Goal: Transaction & Acquisition: Purchase product/service

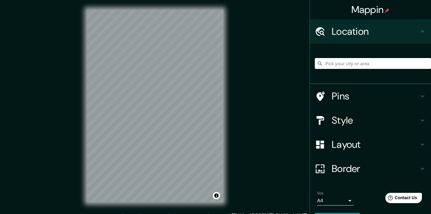
click at [334, 64] on input "Pick your city or area" at bounding box center [373, 63] width 116 height 11
type input "g"
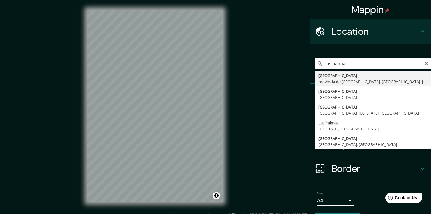
type input "[GEOGRAPHIC_DATA], [GEOGRAPHIC_DATA], [GEOGRAPHIC_DATA], [GEOGRAPHIC_DATA]"
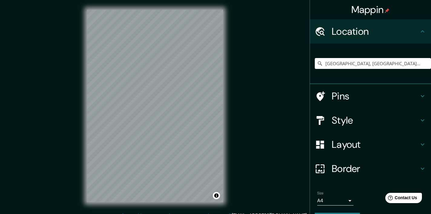
click at [342, 116] on h4 "Style" at bounding box center [374, 120] width 87 height 12
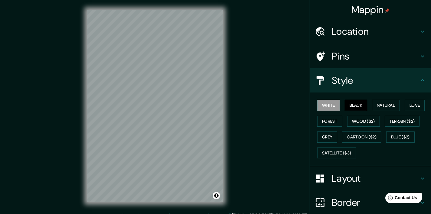
click at [351, 107] on button "Black" at bounding box center [355, 105] width 23 height 11
click at [347, 199] on h4 "Border" at bounding box center [374, 203] width 87 height 12
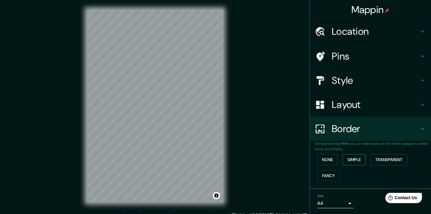
click at [350, 160] on button "Simple" at bounding box center [353, 159] width 23 height 11
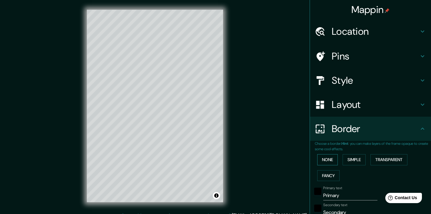
click at [333, 157] on button "None" at bounding box center [327, 159] width 21 height 11
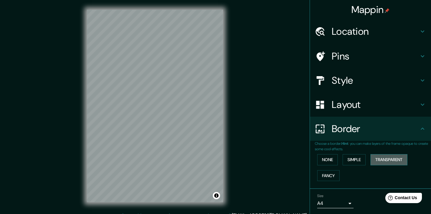
click at [385, 157] on button "Transparent" at bounding box center [388, 159] width 37 height 11
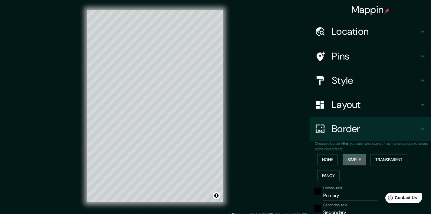
click at [359, 155] on button "Simple" at bounding box center [353, 159] width 23 height 11
click at [388, 155] on button "Transparent" at bounding box center [388, 159] width 37 height 11
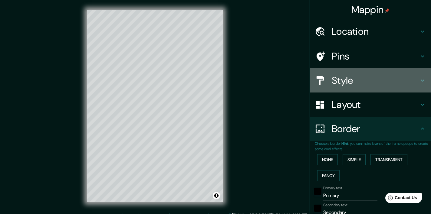
click at [333, 79] on h4 "Style" at bounding box center [374, 80] width 87 height 12
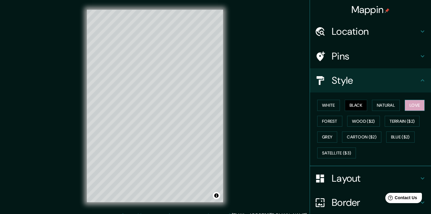
click at [411, 106] on button "Love" at bounding box center [414, 105] width 20 height 11
click at [357, 104] on button "Black" at bounding box center [355, 105] width 23 height 11
click at [351, 203] on h4 "Border" at bounding box center [374, 202] width 87 height 12
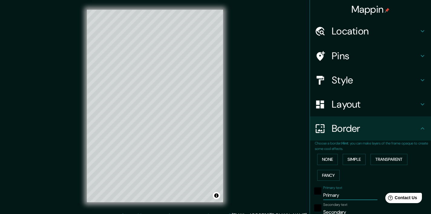
click at [334, 193] on input "Primary" at bounding box center [350, 196] width 54 height 10
type input "[GEOGRAPHIC_DATA]"
click at [344, 209] on input "Secondary" at bounding box center [350, 212] width 54 height 10
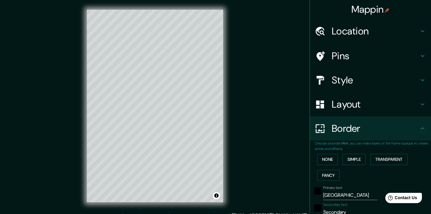
click at [344, 209] on input "Secondary" at bounding box center [350, 212] width 54 height 10
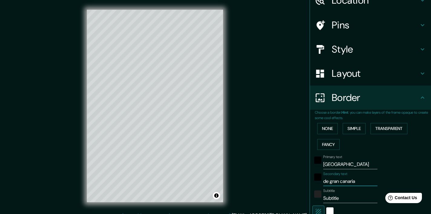
scroll to position [32, 0]
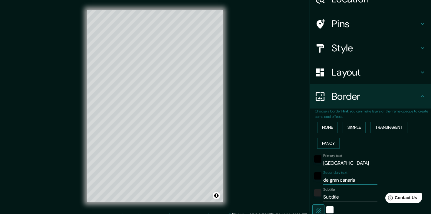
type input "de gran canaria"
click at [345, 194] on input "Subtitle" at bounding box center [350, 197] width 54 height 10
type input "m"
type input "M"
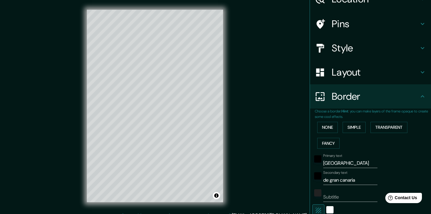
click at [402, 160] on div "Primary text Las Palmas" at bounding box center [361, 161] width 99 height 15
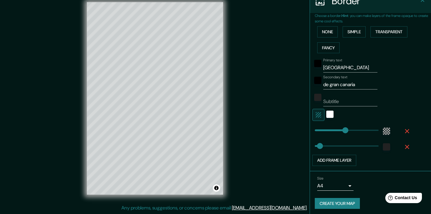
scroll to position [8, 0]
click at [351, 200] on button "Create your map" at bounding box center [337, 203] width 45 height 11
click at [348, 183] on body "Mappin Location Las Palmas de Gran Canaria, provincia de Las Palmas, Las Palmas…" at bounding box center [215, 99] width 431 height 214
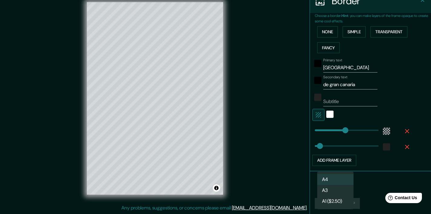
click at [362, 188] on div at bounding box center [215, 107] width 431 height 214
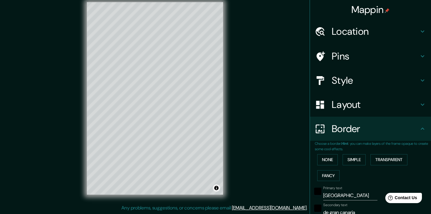
click at [217, 187] on button "Toggle attribution" at bounding box center [216, 187] width 7 height 7
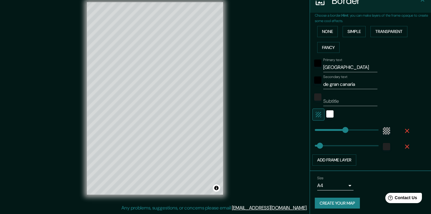
scroll to position [128, 0]
click at [352, 201] on button "Create your map" at bounding box center [337, 203] width 45 height 11
click at [329, 113] on div "white" at bounding box center [329, 114] width 7 height 7
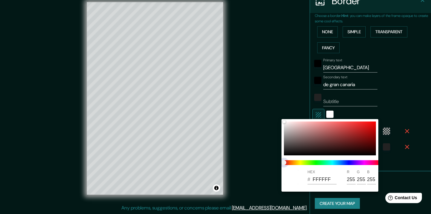
click at [364, 162] on span at bounding box center [332, 162] width 97 height 5
click at [366, 163] on span at bounding box center [332, 162] width 97 height 5
click at [357, 163] on span at bounding box center [332, 162] width 97 height 5
drag, startPoint x: 285, startPoint y: 162, endPoint x: 349, endPoint y: 162, distance: 63.5
click at [349, 162] on span at bounding box center [332, 162] width 97 height 5
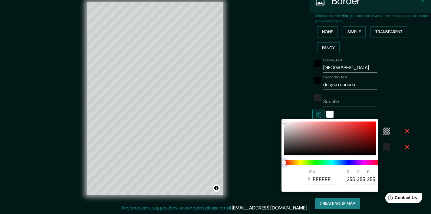
drag, startPoint x: 283, startPoint y: 162, endPoint x: 329, endPoint y: 160, distance: 46.6
click at [330, 160] on span at bounding box center [332, 162] width 97 height 5
click at [329, 160] on span at bounding box center [332, 162] width 97 height 5
click at [328, 162] on span at bounding box center [332, 162] width 97 height 5
click at [332, 163] on span at bounding box center [332, 162] width 97 height 5
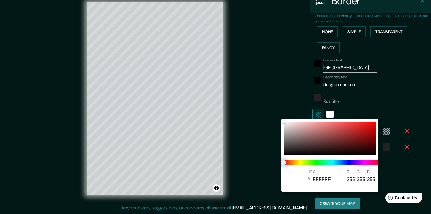
drag, startPoint x: 332, startPoint y: 163, endPoint x: 328, endPoint y: 142, distance: 21.2
click at [332, 163] on span at bounding box center [332, 162] width 97 height 5
click at [348, 164] on span at bounding box center [332, 162] width 97 height 5
click at [331, 133] on div at bounding box center [330, 139] width 92 height 34
type input "A55151"
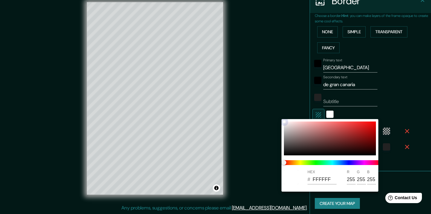
type input "165"
type input "81"
type input "5157A6"
type input "81"
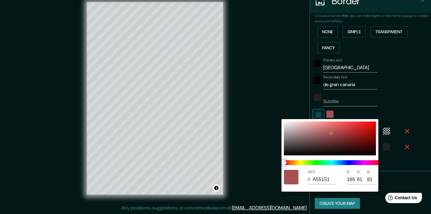
type input "87"
type input "166"
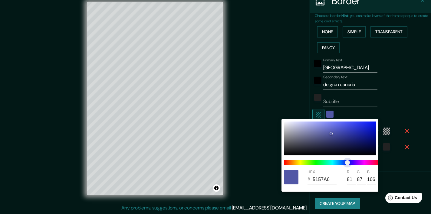
click at [347, 163] on span at bounding box center [332, 162] width 97 height 5
type input "EDEEF4"
type input "237"
type input "238"
type input "244"
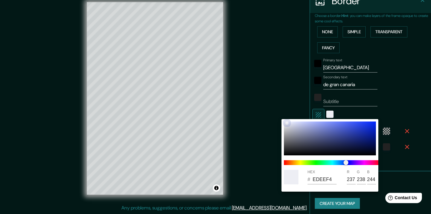
click at [286, 123] on div at bounding box center [330, 139] width 92 height 34
type input "EFF0F6"
type input "239"
type input "240"
type input "246"
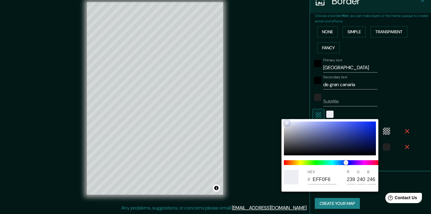
type input "F3F3F6"
type input "243"
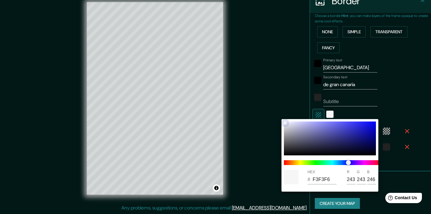
type input "F6F6F6"
type input "246"
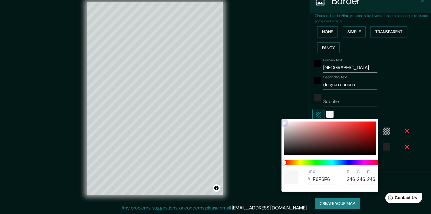
type input "F8F8F8"
type input "248"
type input "F6F3F3"
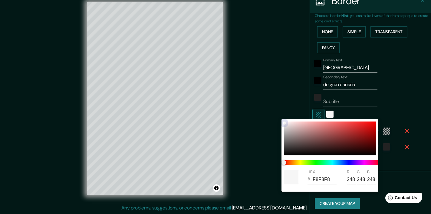
type input "246"
type input "243"
type input "F6F2F2"
type input "242"
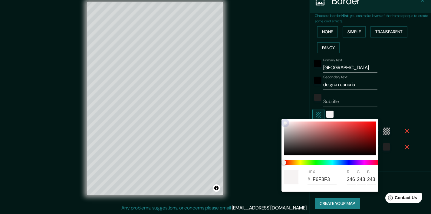
type input "242"
type input "F4EFEF"
type input "244"
type input "239"
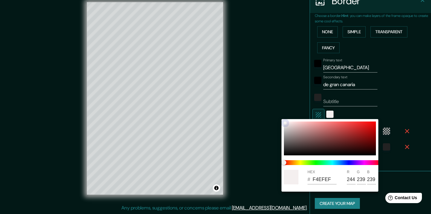
type input "F6EFEF"
type input "246"
type input "239"
type input "F6EEEE"
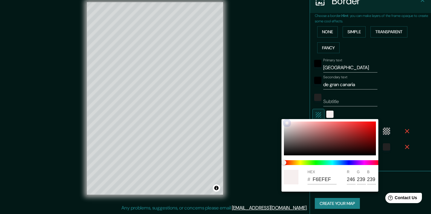
type input "238"
type input "F6ECEC"
type input "236"
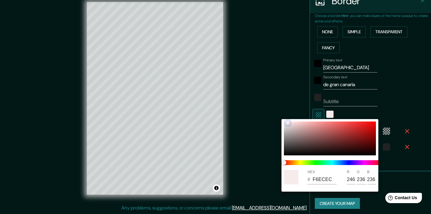
type input "F6EBEB"
type input "235"
type input "F8E9E9"
type input "248"
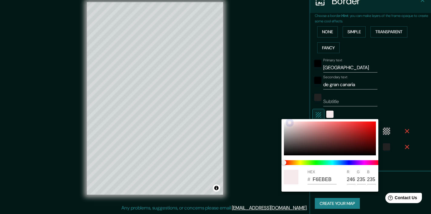
type input "233"
type input "F8E6E6"
type input "230"
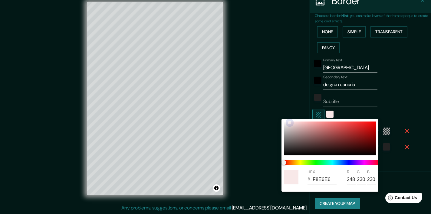
type input "F8E9E9"
type input "233"
type input "F8EDED"
type input "237"
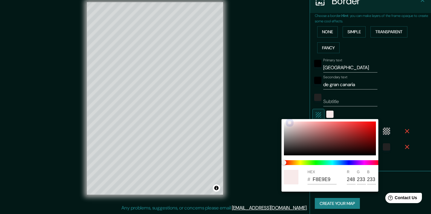
type input "237"
type input "F8F0F0"
type input "240"
type input "F8F1F1"
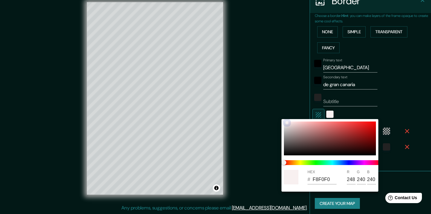
type input "241"
type input "F8F4F4"
type input "244"
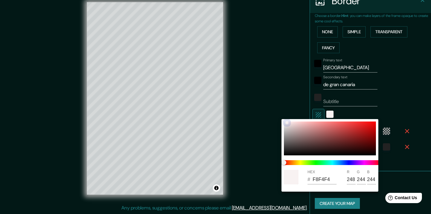
type input "F8F5F5"
type input "245"
type input "F8F6F6"
type input "246"
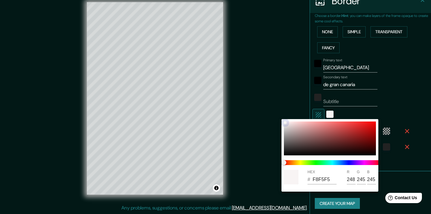
type input "246"
type input "F6F6F6"
type input "246"
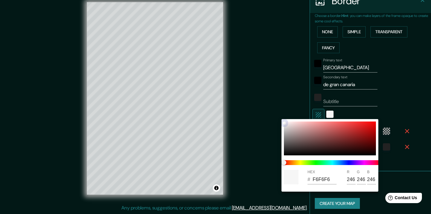
drag, startPoint x: 286, startPoint y: 123, endPoint x: 280, endPoint y: 123, distance: 5.8
click at [280, 123] on div "HEX # F6F6F6 R 246 G 246 B 246" at bounding box center [215, 107] width 431 height 214
click at [282, 100] on div at bounding box center [215, 107] width 431 height 214
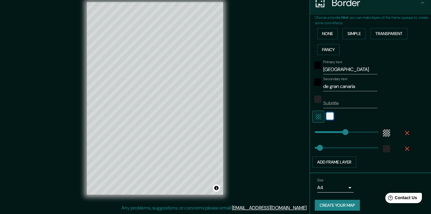
scroll to position [125, 0]
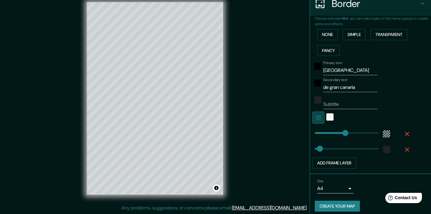
click at [319, 119] on icon "button" at bounding box center [318, 117] width 7 height 7
click at [321, 116] on icon "button" at bounding box center [317, 117] width 5 height 5
click at [386, 133] on div "color-55555544" at bounding box center [386, 133] width 7 height 7
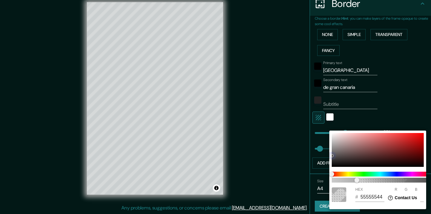
click at [344, 137] on div at bounding box center [377, 150] width 92 height 34
type input "DFC0C0"
type input "223"
type input "192"
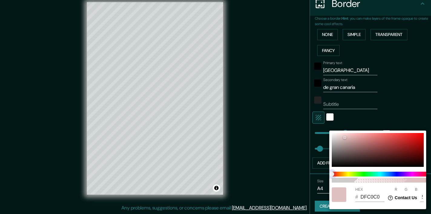
type input "DEC3BF"
type input "222"
type input "195"
type input "191"
type input "DEC8BF"
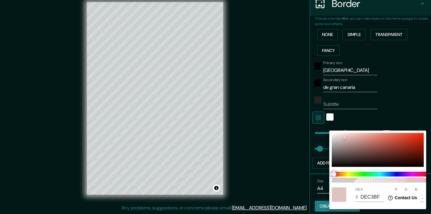
type input "200"
type input "BFDED8"
type input "191"
type input "222"
type input "216"
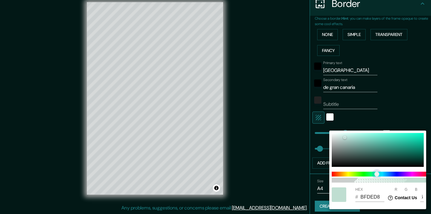
type input "BFDEDA"
type input "218"
type input "BFDEDE"
type input "222"
type input "BFD9DE"
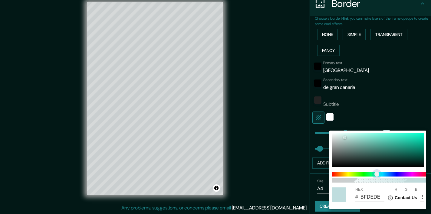
type input "217"
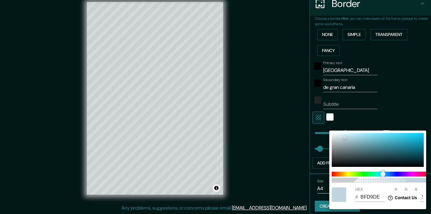
type input "BFD4DE"
type input "212"
type input "BFCFDE"
type input "207"
type input "BFC8DE"
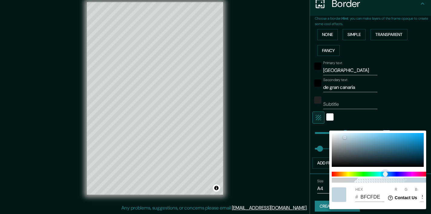
type input "200"
type input "BFBFDE"
type input "191"
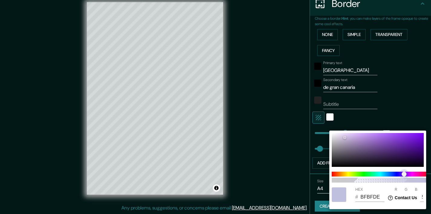
type input "CEBFDE"
type input "206"
type input "D1BFDE"
type input "209"
type input "D3BFDE"
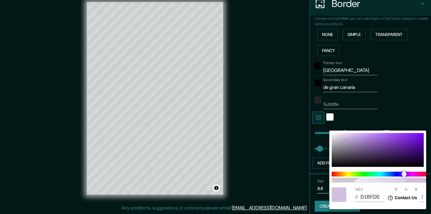
type input "211"
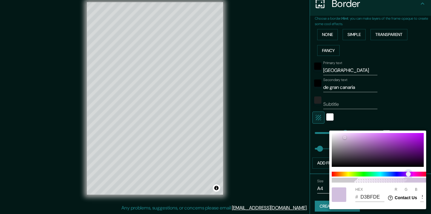
type input "D6BFDE"
type input "214"
drag, startPoint x: 334, startPoint y: 175, endPoint x: 408, endPoint y: 174, distance: 74.4
click at [408, 174] on span "color slider" at bounding box center [408, 174] width 5 height 5
type input "D7C1DF"
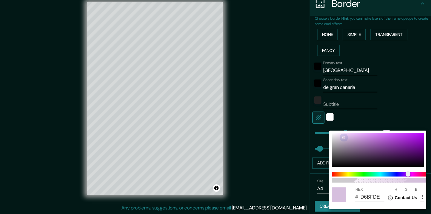
type input "215"
type input "193"
type input "223"
type input "F0D3FA"
type input "240"
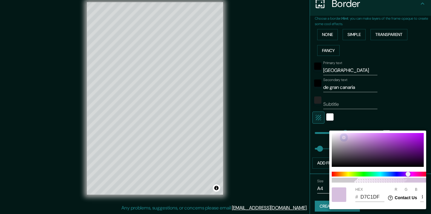
type input "211"
type input "250"
type input "F3D2FF"
type input "243"
type input "210"
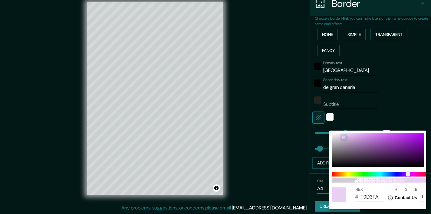
type input "255"
type input "F1CBFF"
type input "241"
type input "203"
type input "E6A2FF"
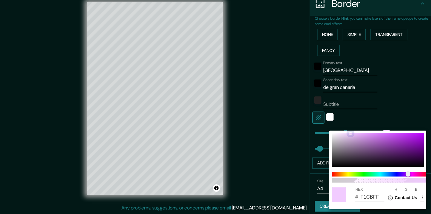
type input "230"
type input "162"
type input "E6A0FF"
type input "160"
type input "E099FA"
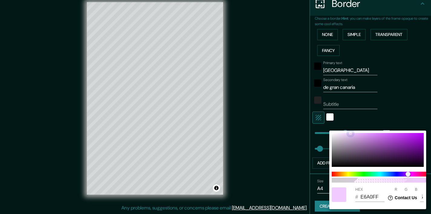
type input "224"
type input "153"
type input "250"
type input "DE95F8"
type input "222"
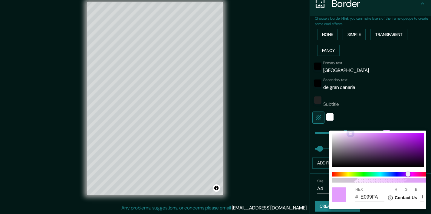
type input "149"
type input "248"
type input "DE96F8"
type input "150"
drag, startPoint x: 344, startPoint y: 137, endPoint x: 368, endPoint y: 134, distance: 24.1
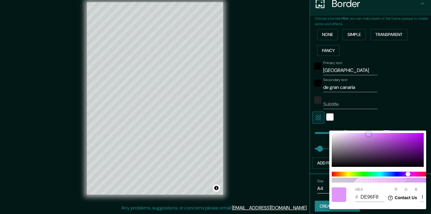
click at [368, 134] on div at bounding box center [368, 134] width 2 height 2
type input "DD93F8"
type input "221"
type input "147"
type input "C76CE8"
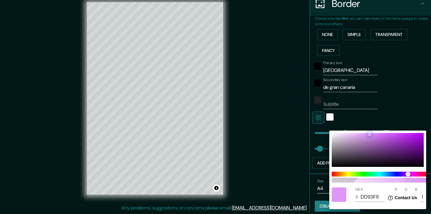
type input "199"
type input "108"
type input "232"
type input "C064E1"
type input "192"
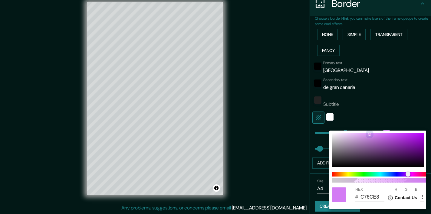
type input "100"
type input "225"
type input "B65BD8"
type input "182"
type input "91"
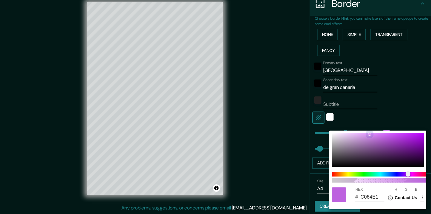
type input "216"
type input "AA51CA"
type input "170"
type input "81"
type input "202"
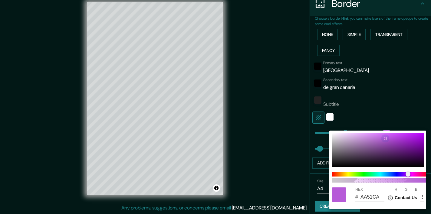
type input "A04CBF"
type input "160"
type input "76"
type input "191"
type input "9E4BBC"
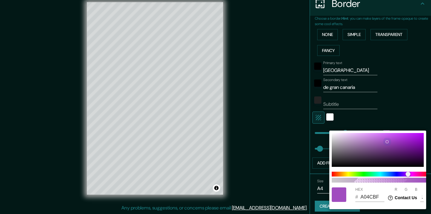
type input "158"
type input "75"
type input "188"
type input "9C4BBA"
type input "156"
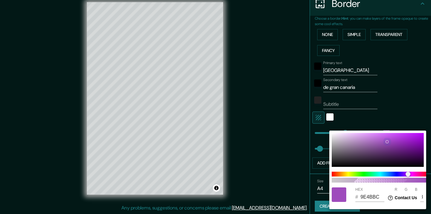
type input "75"
type input "186"
type input "8B49A3"
type input "139"
type input "73"
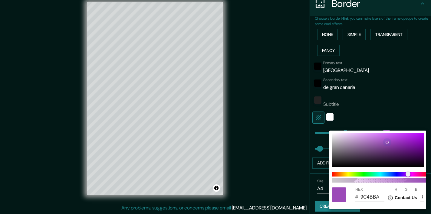
type input "163"
type input "86499C"
type input "134"
type input "156"
type input "864A9C"
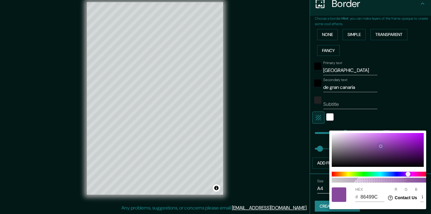
type input "74"
type input "855198"
type input "133"
type input "81"
type input "152"
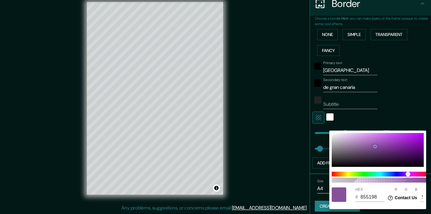
type input "845A93"
drag, startPoint x: 368, startPoint y: 134, endPoint x: 353, endPoint y: 149, distance: 21.4
click at [353, 149] on div at bounding box center [353, 149] width 2 height 2
click at [270, 132] on div at bounding box center [215, 107] width 431 height 214
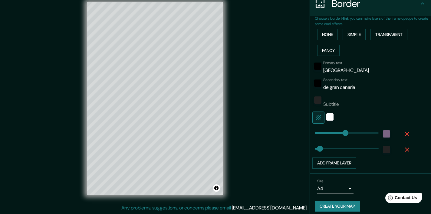
click at [407, 131] on icon "button" at bounding box center [406, 133] width 7 height 7
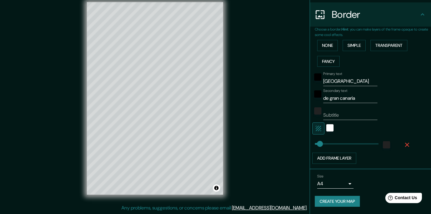
scroll to position [112, 0]
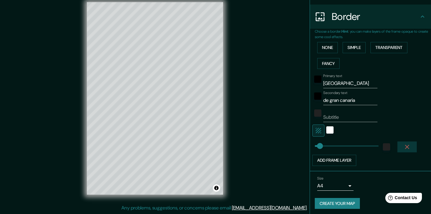
click at [406, 145] on icon "button" at bounding box center [407, 147] width 4 height 4
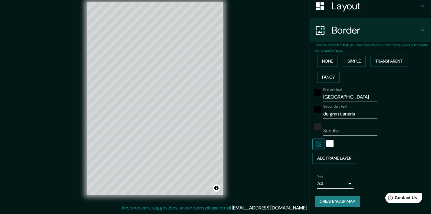
scroll to position [96, 0]
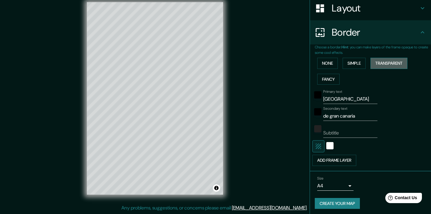
click at [383, 60] on button "Transparent" at bounding box center [388, 63] width 37 height 11
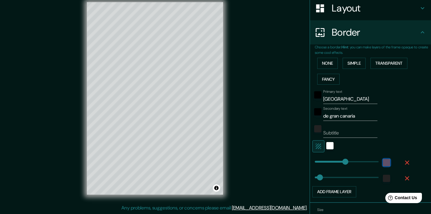
click at [387, 161] on div "color-7A6483" at bounding box center [386, 162] width 7 height 7
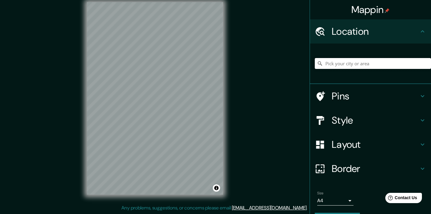
click at [330, 65] on input "Pick your city or area" at bounding box center [373, 63] width 116 height 11
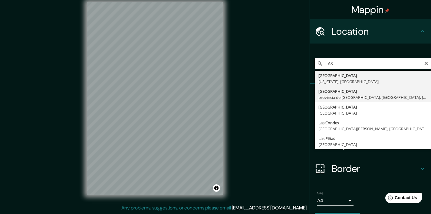
type input "[GEOGRAPHIC_DATA], [GEOGRAPHIC_DATA], [GEOGRAPHIC_DATA], [GEOGRAPHIC_DATA]"
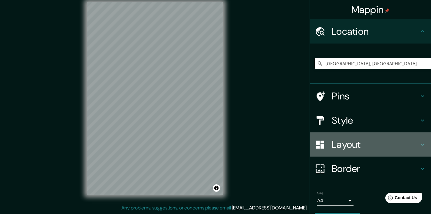
click at [341, 147] on h4 "Layout" at bounding box center [374, 145] width 87 height 12
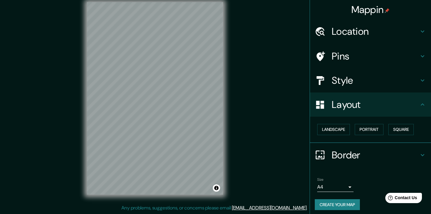
click at [341, 154] on h4 "Border" at bounding box center [374, 155] width 87 height 12
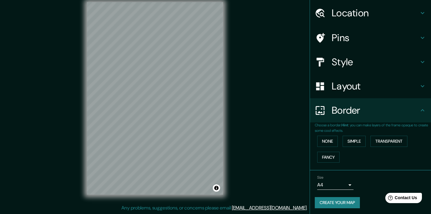
scroll to position [18, 0]
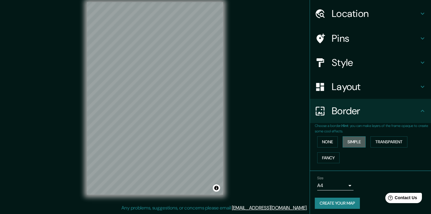
click at [353, 144] on button "Simple" at bounding box center [353, 141] width 23 height 11
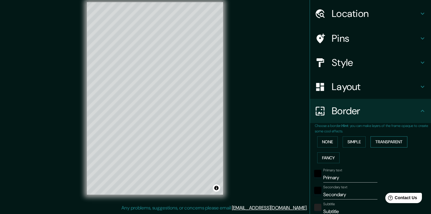
click at [387, 138] on button "Transparent" at bounding box center [388, 141] width 37 height 11
click at [364, 138] on button "Simple" at bounding box center [353, 141] width 23 height 11
click at [344, 176] on input "Primary" at bounding box center [350, 178] width 54 height 10
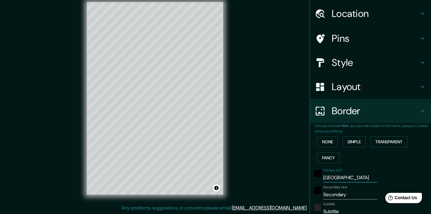
type input "LAS PALMAS"
click at [337, 194] on input "Secondary" at bounding box center [350, 195] width 54 height 10
type input "DE GRAN CANARIA"
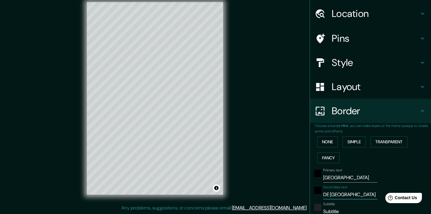
click at [342, 207] on input "Subtitle" at bounding box center [350, 212] width 54 height 10
click at [373, 64] on h4 "Style" at bounding box center [374, 63] width 87 height 12
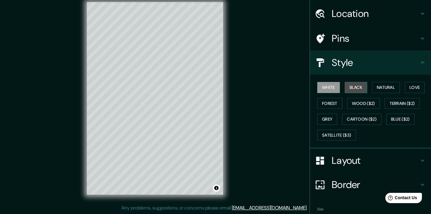
click at [351, 90] on button "Black" at bounding box center [355, 87] width 23 height 11
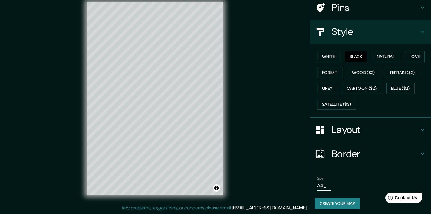
scroll to position [8, 0]
click at [324, 186] on body "Mappin Location Las Palmas de Gran Canaria, provincia de Las Palmas, Las Palmas…" at bounding box center [215, 99] width 431 height 214
click at [318, 178] on li "A4" at bounding box center [323, 179] width 30 height 11
click at [328, 200] on button "Create your map" at bounding box center [337, 203] width 45 height 11
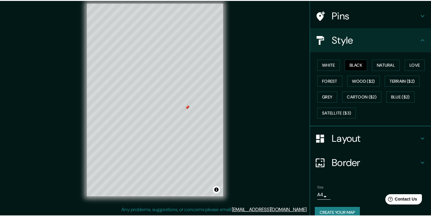
scroll to position [6, 0]
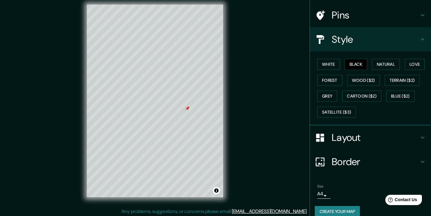
click at [188, 109] on div at bounding box center [187, 108] width 5 height 5
click at [327, 208] on button "Create your map" at bounding box center [337, 211] width 45 height 11
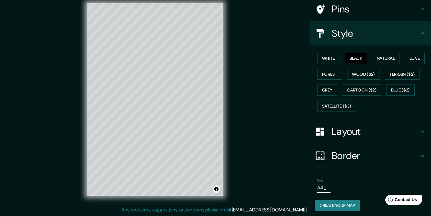
scroll to position [8, 0]
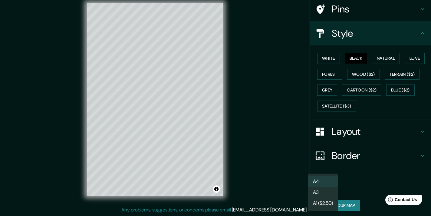
click at [320, 186] on body "Mappin Location Las Palmas de Gran Canaria, provincia de Las Palmas, Las Palmas…" at bounding box center [215, 100] width 431 height 216
click at [321, 193] on li "A3" at bounding box center [323, 192] width 30 height 11
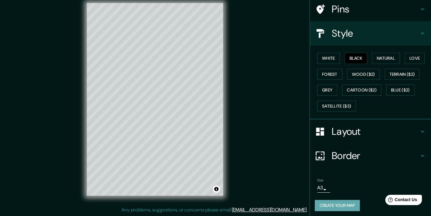
click at [332, 207] on button "Create your map" at bounding box center [337, 205] width 45 height 11
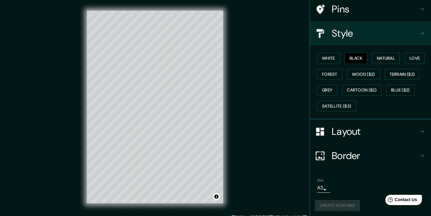
scroll to position [0, 0]
click at [214, 83] on div at bounding box center [212, 81] width 5 height 5
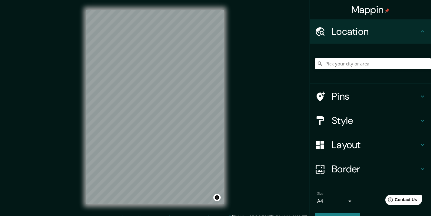
click at [337, 66] on input "Pick your city or area" at bounding box center [373, 63] width 116 height 11
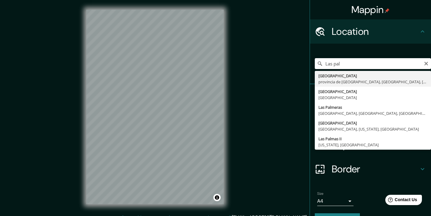
type input "[GEOGRAPHIC_DATA], [GEOGRAPHIC_DATA], [GEOGRAPHIC_DATA], [GEOGRAPHIC_DATA]"
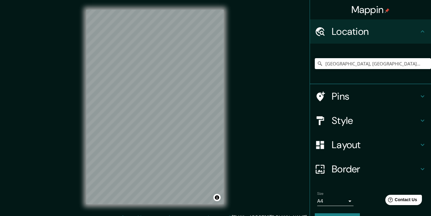
click at [338, 122] on h4 "Style" at bounding box center [374, 120] width 87 height 12
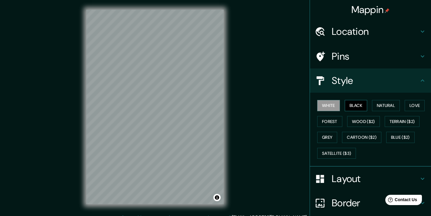
click at [354, 103] on button "Black" at bounding box center [355, 105] width 23 height 11
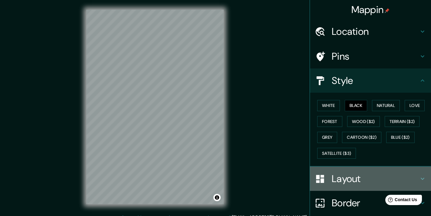
click at [335, 175] on h4 "Layout" at bounding box center [374, 178] width 87 height 12
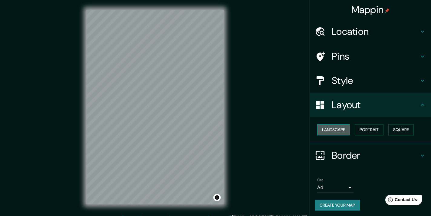
click at [338, 131] on button "Landscape" at bounding box center [333, 129] width 33 height 11
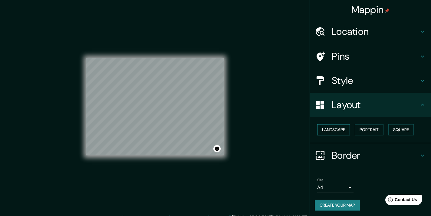
click at [346, 130] on button "Landscape" at bounding box center [333, 129] width 33 height 11
click at [393, 131] on button "Square" at bounding box center [400, 129] width 25 height 11
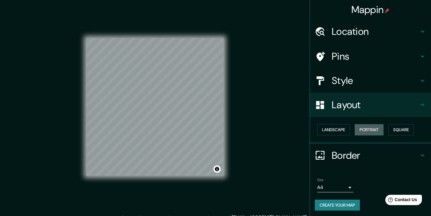
click at [375, 127] on button "Portrait" at bounding box center [368, 129] width 29 height 11
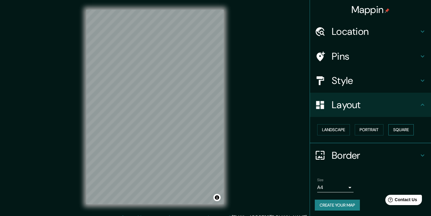
click at [397, 129] on button "Square" at bounding box center [400, 129] width 25 height 11
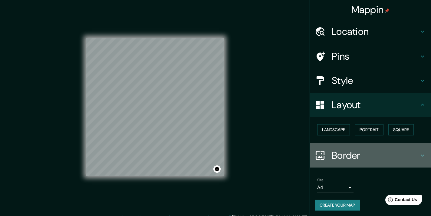
click at [348, 154] on h4 "Border" at bounding box center [374, 155] width 87 height 12
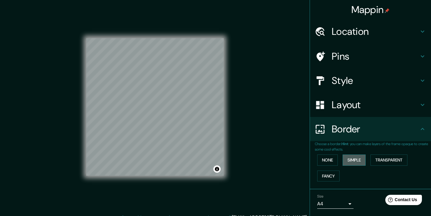
click at [361, 156] on button "Simple" at bounding box center [353, 159] width 23 height 11
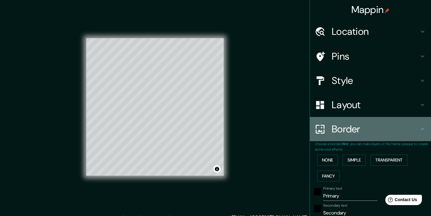
click at [346, 126] on h4 "Border" at bounding box center [374, 129] width 87 height 12
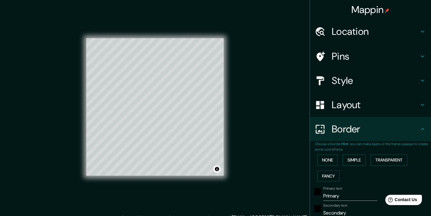
click at [404, 106] on h4 "Layout" at bounding box center [374, 105] width 87 height 12
type input "182"
type input "36"
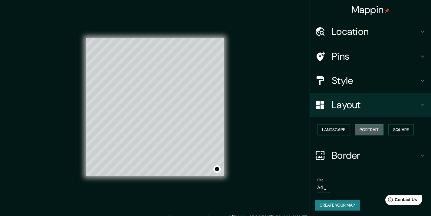
click at [371, 129] on button "Portrait" at bounding box center [368, 129] width 29 height 11
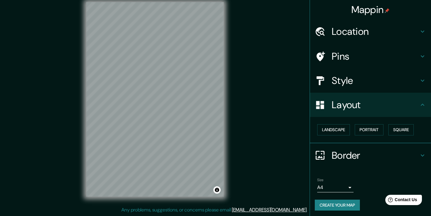
scroll to position [8, 0]
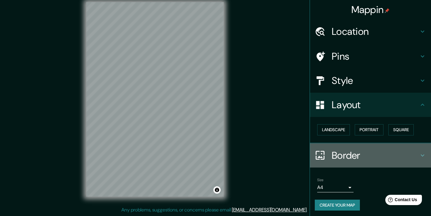
click at [393, 152] on h4 "Border" at bounding box center [374, 155] width 87 height 12
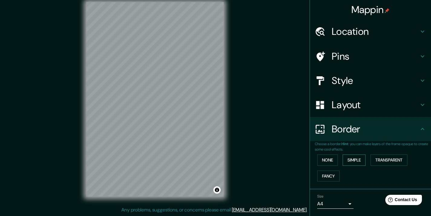
click at [362, 158] on button "Simple" at bounding box center [353, 159] width 23 height 11
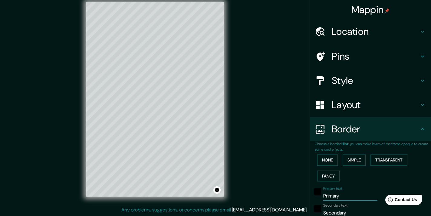
click at [335, 191] on input "Primary" at bounding box center [350, 196] width 54 height 10
type input "l"
type input "182"
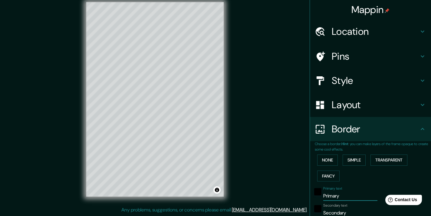
type input "36"
type input "la"
type input "182"
type input "36"
type input "las"
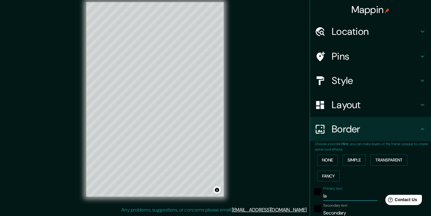
type input "182"
type input "36"
type input "las"
type input "182"
type input "36"
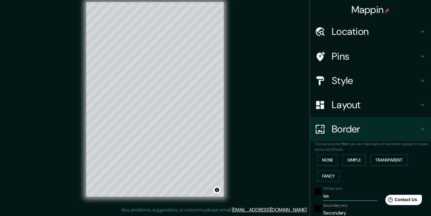
type input "las p"
type input "182"
type input "36"
type input "las pa"
type input "182"
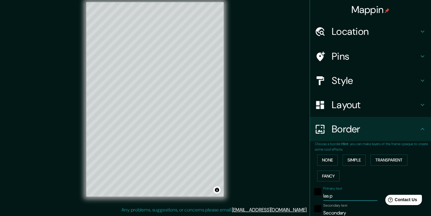
type input "36"
type input "las pal"
type input "182"
type input "36"
type input "las palm"
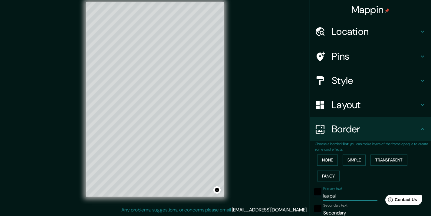
type input "182"
type input "36"
type input "las palma"
type input "182"
type input "36"
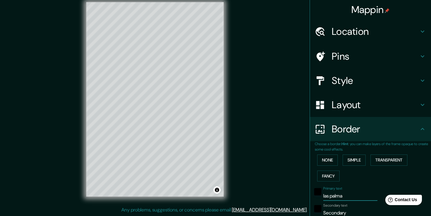
type input "las palmad"
type input "182"
type input "36"
type input "las palma"
type input "182"
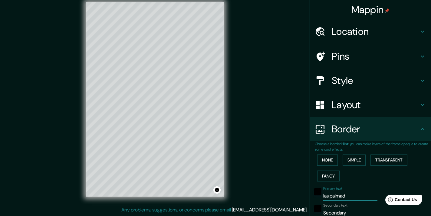
type input "36"
type input "las palmas"
type input "182"
type input "36"
type input "las palmas"
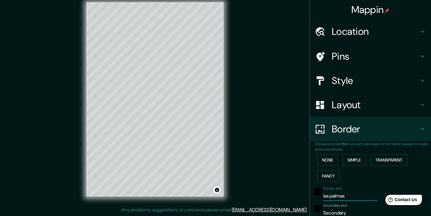
click at [334, 210] on input "Secondary" at bounding box center [350, 213] width 54 height 10
type input "d"
type input "182"
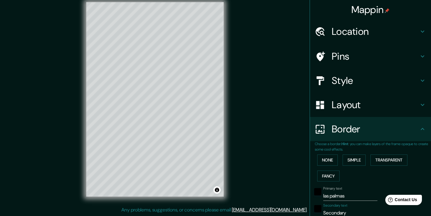
type input "36"
type input "de"
type input "182"
type input "36"
type input "de"
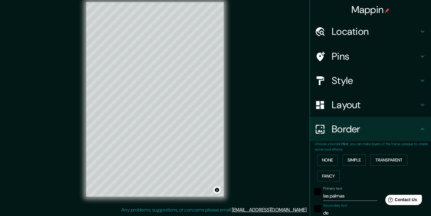
type input "182"
type input "36"
type input "de g"
type input "182"
type input "36"
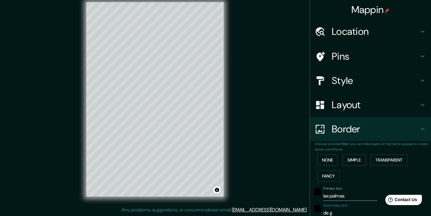
type input "de gr"
type input "182"
type input "36"
type input "de gra"
type input "182"
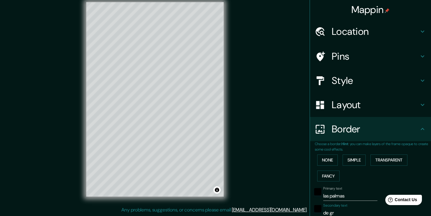
type input "36"
type input "de gran"
type input "182"
type input "36"
type input "de gran"
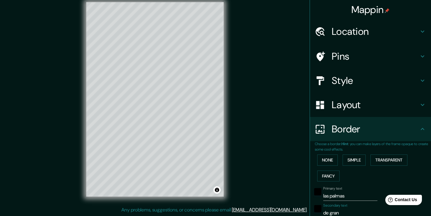
type input "182"
type input "36"
type input "de gran c"
type input "182"
type input "36"
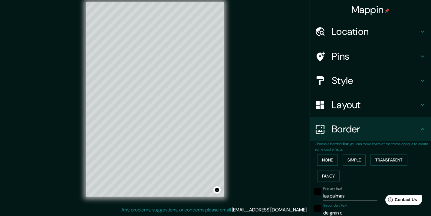
type input "de gran ca"
type input "182"
type input "36"
type input "de gran can"
type input "182"
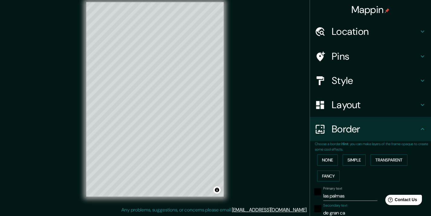
type input "36"
type input "de gran cana"
type input "182"
type input "36"
type input "de gran canar"
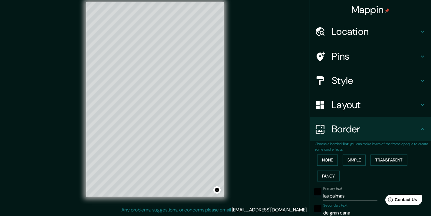
type input "182"
type input "36"
type input "de gran canari"
type input "182"
type input "36"
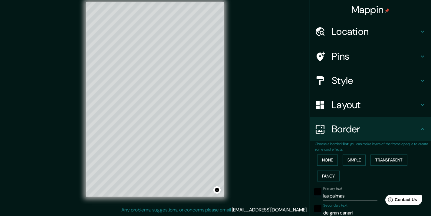
type input "de gran canaria"
type input "182"
type input "36"
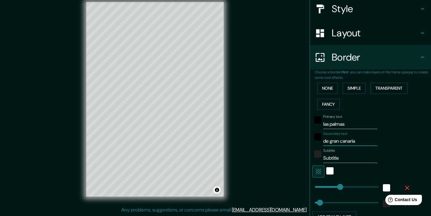
scroll to position [107, 0]
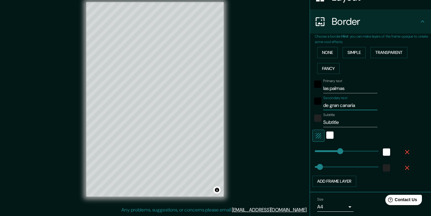
type input "de gran canaria"
click at [330, 122] on input "Subtitle" at bounding box center [350, 122] width 54 height 10
type input "182"
type input "36"
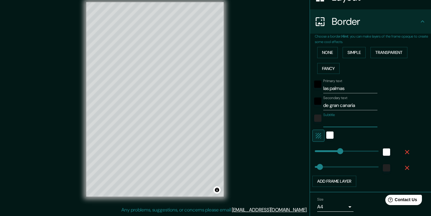
click at [406, 102] on div "Secondary text de gran canaria" at bounding box center [361, 103] width 99 height 15
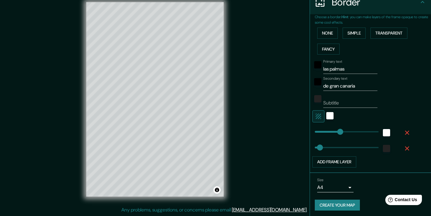
scroll to position [126, 0]
click at [351, 158] on button "Add frame layer" at bounding box center [334, 161] width 44 height 11
type input "182"
type input "36"
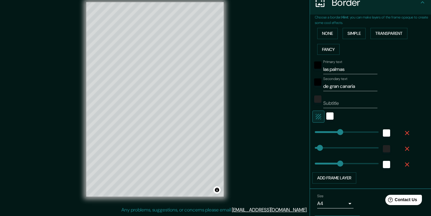
click at [381, 162] on div at bounding box center [386, 164] width 11 height 11
click at [385, 162] on div "white" at bounding box center [386, 164] width 7 height 7
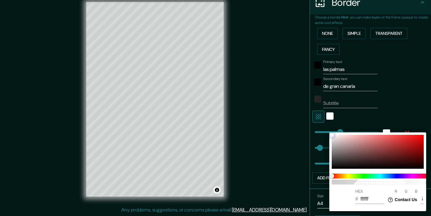
click at [337, 141] on div at bounding box center [377, 152] width 92 height 34
type input "182"
type input "36"
type input "182"
type input "CCC1C1"
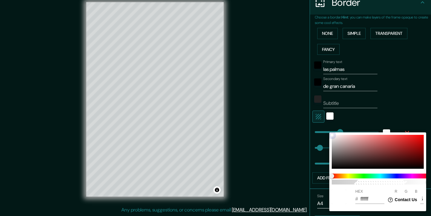
type input "204"
type input "193"
type input "182"
type input "36"
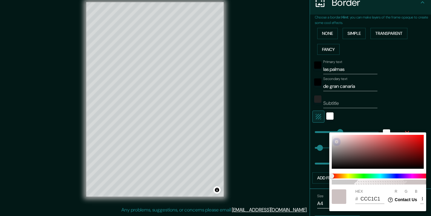
type input "182"
type input "C6BABA"
type input "198"
type input "186"
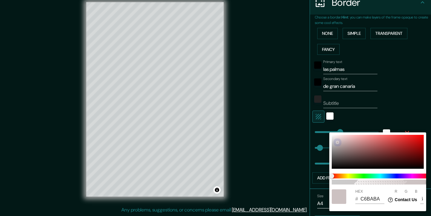
type input "182"
type input "36"
type input "182"
type input "B8AFAF"
type input "184"
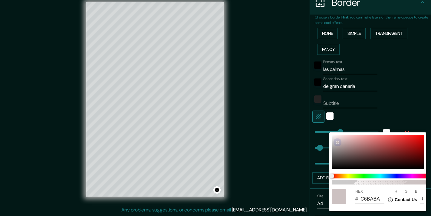
type input "175"
type input "182"
type input "36"
type input "182"
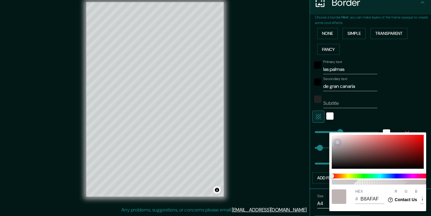
type input "A5A1A1"
type input "165"
type input "161"
type input "182"
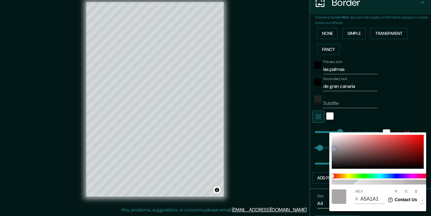
type input "36"
type input "182"
type input "474646"
type input "71"
type input "70"
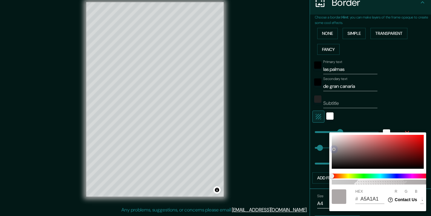
type input "70"
type input "182"
type input "36"
type input "182"
type input "1C1B1B"
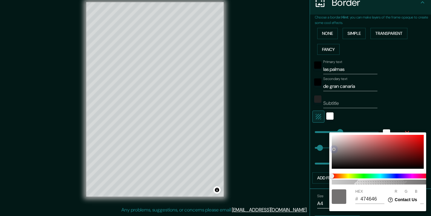
type input "28"
type input "27"
type input "182"
type input "36"
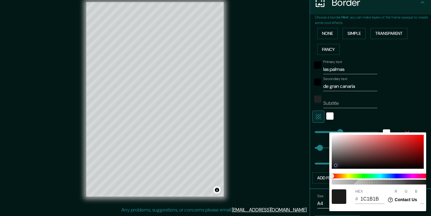
type input "182"
type input "191818"
type input "25"
type input "24"
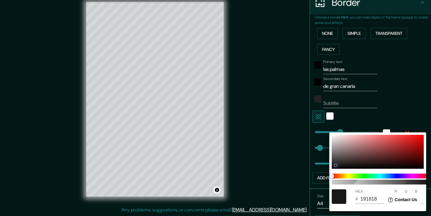
type input "182"
type input "36"
type input "182"
type input "36"
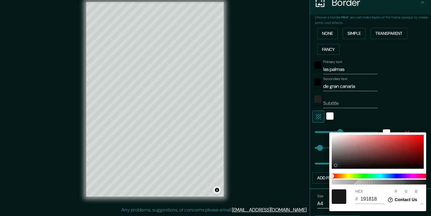
type input "182"
type input "1E1D1D"
type input "30"
type input "29"
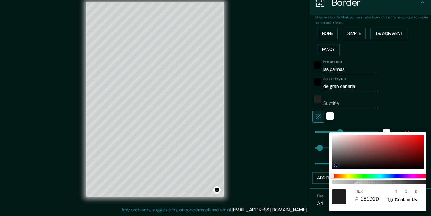
type input "182"
type input "36"
type input "182"
type input "222121"
type input "34"
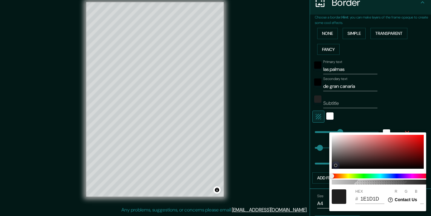
type input "33"
type input "182"
type input "36"
type input "182"
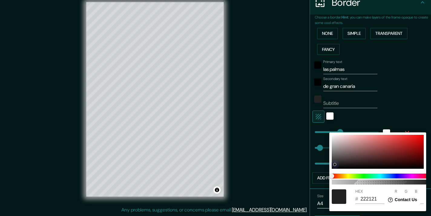
type input "252424"
type input "37"
type input "36"
type input "182"
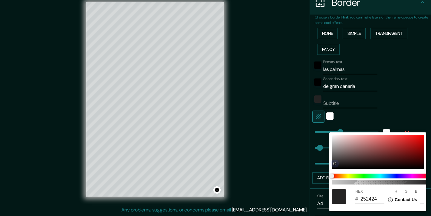
type input "36"
type input "182"
type input "36"
type input "182"
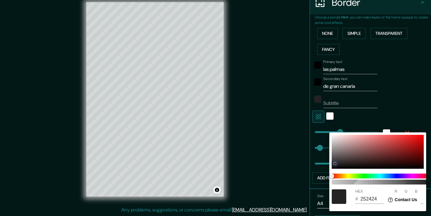
type input "656363"
type input "101"
type input "99"
type input "182"
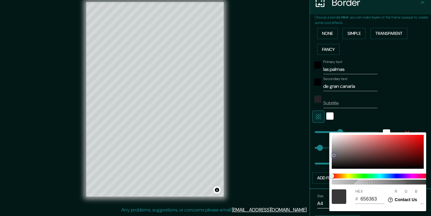
type input "36"
type input "182"
type input "EFEDED"
type input "239"
type input "237"
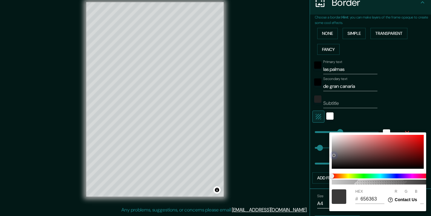
type input "237"
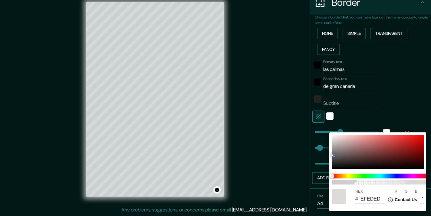
type input "182"
type input "36"
type input "182"
type input "FFFCFC"
type input "255"
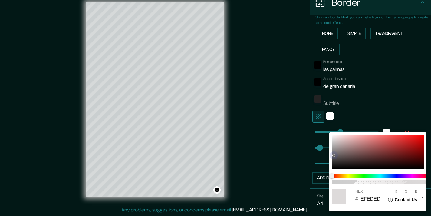
type input "252"
type input "182"
type input "36"
type input "182"
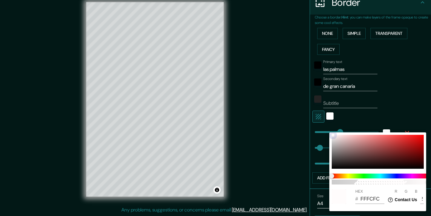
type input "FFFDFD"
type input "253"
type input "182"
type input "36"
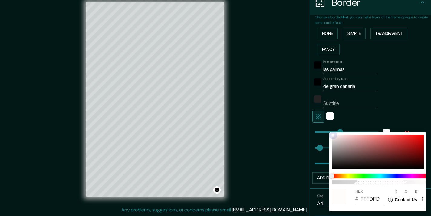
type input "182"
type input "F4F1F1"
type input "244"
drag, startPoint x: 337, startPoint y: 142, endPoint x: 333, endPoint y: 141, distance: 4.3
click at [333, 141] on div at bounding box center [332, 141] width 2 height 2
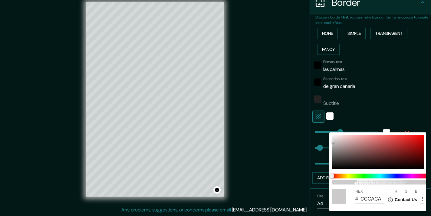
click at [307, 133] on div at bounding box center [215, 108] width 431 height 216
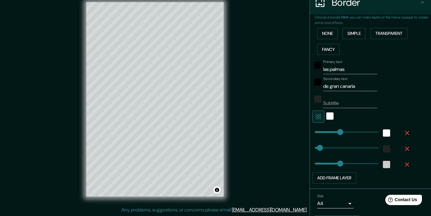
click at [405, 162] on icon "button" at bounding box center [406, 164] width 7 height 7
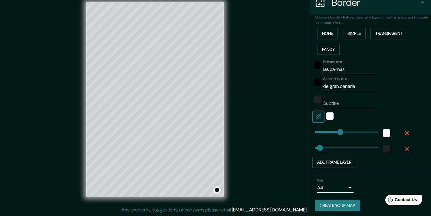
click at [224, 131] on div "© Mapbox © OpenStreetMap Improve this map" at bounding box center [155, 99] width 157 height 214
click at [224, 128] on div "© Mapbox © OpenStreetMap Improve this map" at bounding box center [155, 99] width 157 height 214
click at [222, 128] on div at bounding box center [223, 128] width 5 height 5
click at [340, 202] on button "Create your map" at bounding box center [337, 205] width 45 height 11
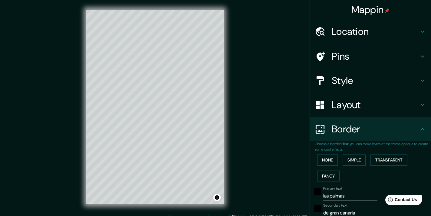
scroll to position [0, 0]
click at [366, 9] on h4 "Mappin" at bounding box center [370, 10] width 38 height 12
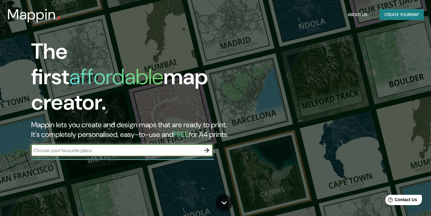
click at [392, 14] on button "Create your map" at bounding box center [401, 14] width 44 height 11
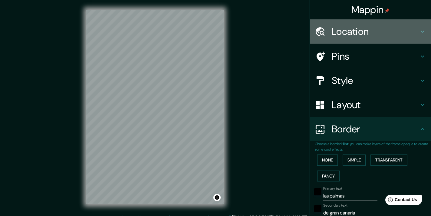
click at [351, 30] on h4 "Location" at bounding box center [374, 31] width 87 height 12
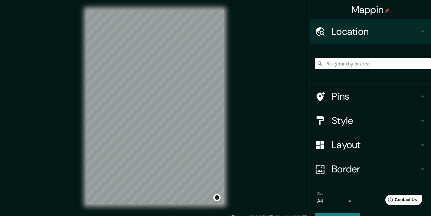
click at [356, 65] on input "Pick your city or area" at bounding box center [373, 63] width 116 height 11
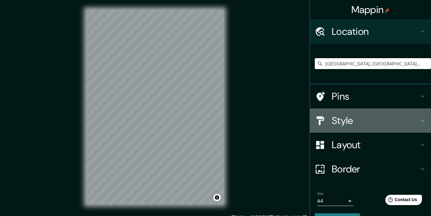
click at [343, 119] on h4 "Style" at bounding box center [374, 120] width 87 height 12
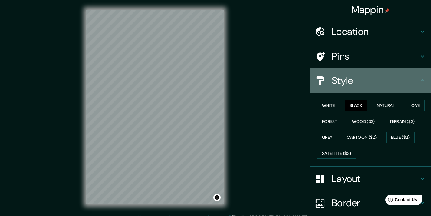
click at [348, 84] on h4 "Style" at bounding box center [374, 80] width 87 height 12
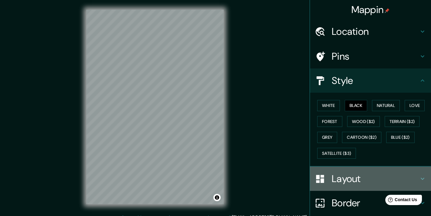
click at [348, 182] on h4 "Layout" at bounding box center [374, 178] width 87 height 12
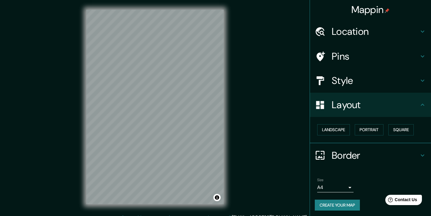
click at [340, 155] on h4 "Border" at bounding box center [374, 155] width 87 height 12
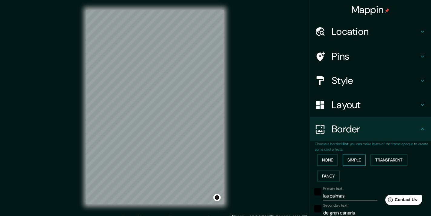
click at [351, 161] on button "Simple" at bounding box center [353, 159] width 23 height 11
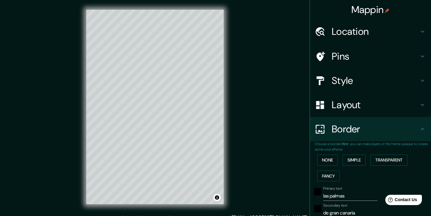
click at [339, 191] on input "las palmas" at bounding box center [350, 196] width 54 height 10
click at [327, 192] on input "las palmas" at bounding box center [350, 196] width 54 height 10
click at [343, 211] on input "de gran canaria" at bounding box center [350, 213] width 54 height 10
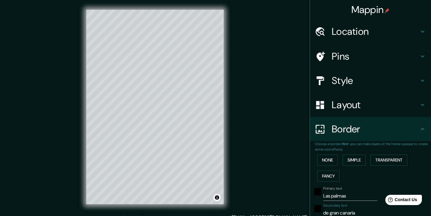
click at [343, 211] on input "de gran canaria" at bounding box center [350, 213] width 54 height 10
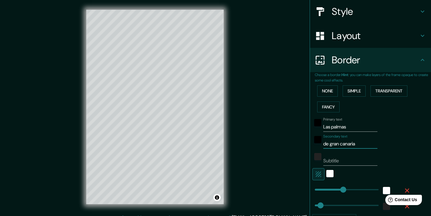
scroll to position [95, 0]
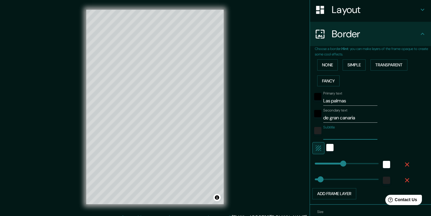
click at [338, 131] on input "Subtitle" at bounding box center [350, 135] width 54 height 10
click at [409, 138] on div "Primary text Las palmas Secondary text de gran canaria Subtitle Add frame layer" at bounding box center [363, 144] width 97 height 110
click at [377, 132] on input "Subtitle" at bounding box center [350, 135] width 54 height 10
click at [377, 133] on input "Subtitle" at bounding box center [350, 135] width 54 height 10
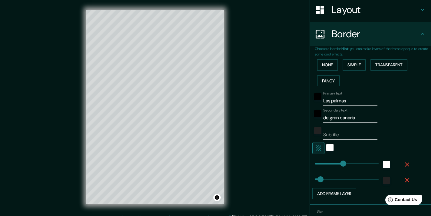
click at [405, 125] on div "Subtitle" at bounding box center [361, 132] width 99 height 15
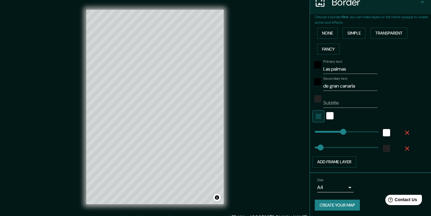
scroll to position [126, 0]
click at [346, 202] on button "Create your map" at bounding box center [337, 205] width 45 height 11
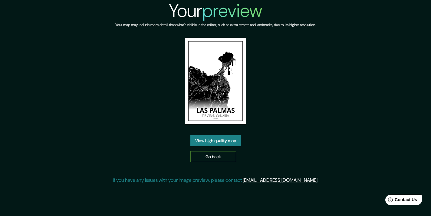
click at [209, 158] on link "Go back" at bounding box center [213, 156] width 46 height 11
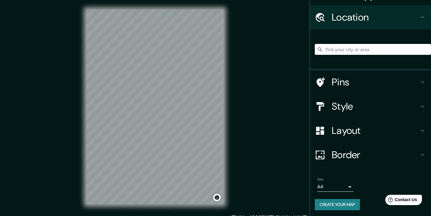
scroll to position [14, 0]
click at [330, 50] on input "Pick your city or area" at bounding box center [373, 49] width 116 height 11
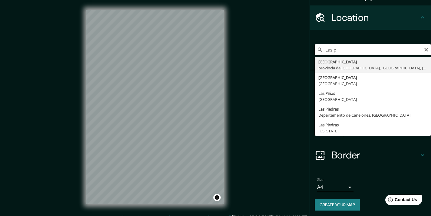
type input "[GEOGRAPHIC_DATA], [GEOGRAPHIC_DATA], [GEOGRAPHIC_DATA], [GEOGRAPHIC_DATA]"
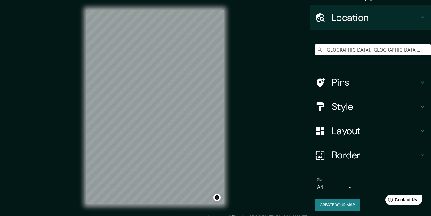
click at [339, 127] on h4 "Layout" at bounding box center [374, 131] width 87 height 12
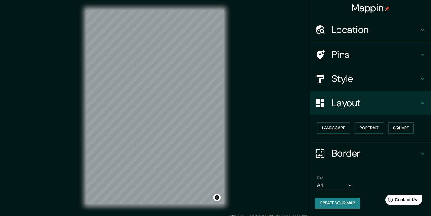
scroll to position [0, 0]
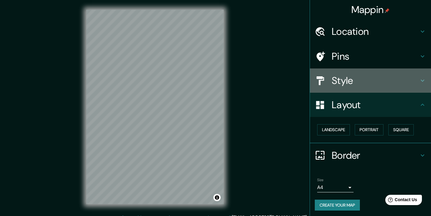
click at [339, 77] on h4 "Style" at bounding box center [374, 80] width 87 height 12
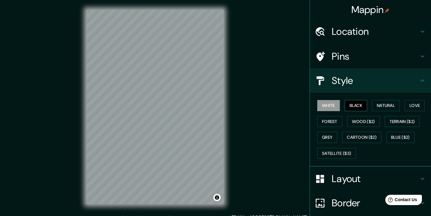
click at [355, 100] on button "Black" at bounding box center [355, 105] width 23 height 11
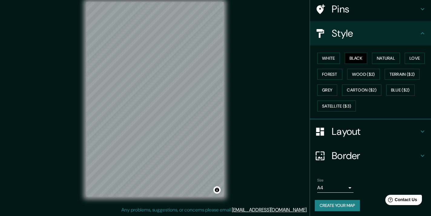
scroll to position [8, 0]
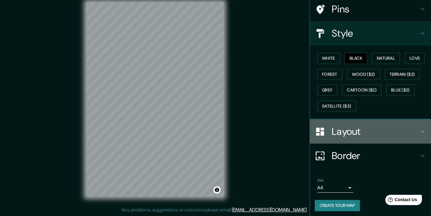
click at [353, 135] on h4 "Layout" at bounding box center [374, 131] width 87 height 12
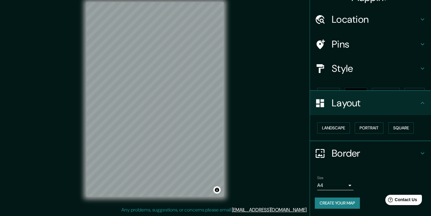
scroll to position [0, 0]
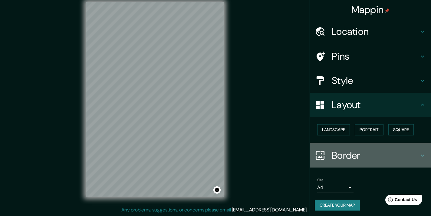
click at [341, 153] on h4 "Border" at bounding box center [374, 155] width 87 height 12
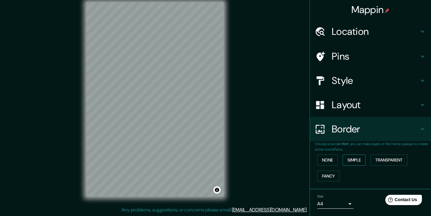
click at [354, 156] on button "Simple" at bounding box center [353, 159] width 23 height 11
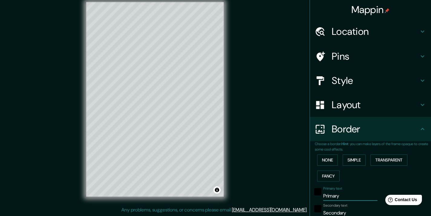
click at [345, 191] on input "Primary" at bounding box center [350, 196] width 54 height 10
type input "L"
type input "182"
type input "36"
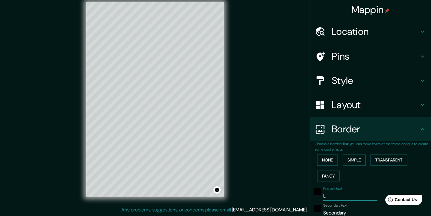
type input "La"
type input "182"
type input "36"
type input "Las"
type input "182"
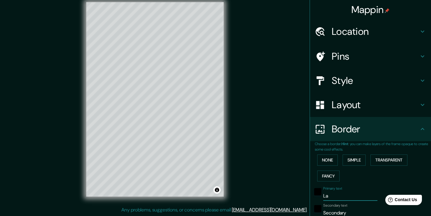
type input "36"
type input "Las"
type input "182"
type input "36"
type input "Las p"
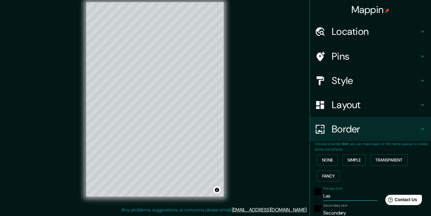
type input "182"
type input "36"
type input "Las pa"
type input "182"
type input "36"
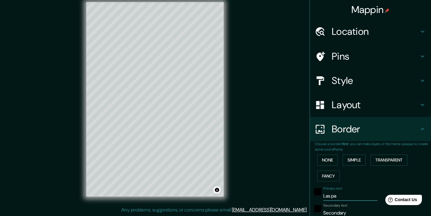
type input "Las pal"
type input "182"
type input "36"
type input "Las palm"
type input "182"
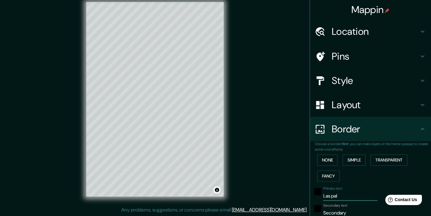
type input "36"
type input "Las palma"
type input "182"
type input "36"
type input "Las palmas"
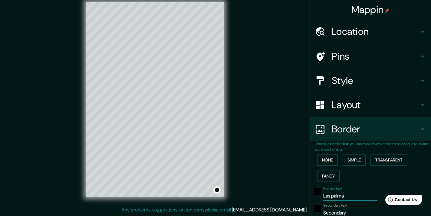
type input "182"
type input "36"
type input "Las palmas"
click at [343, 213] on input "Secondary" at bounding box center [350, 213] width 54 height 10
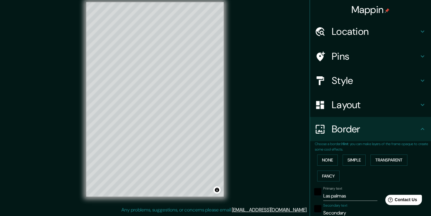
type input "d"
type input "182"
type input "36"
type input "de"
type input "182"
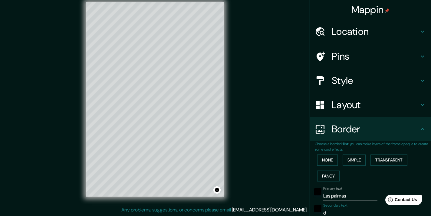
type input "36"
type input "de"
type input "182"
type input "36"
type input "de g"
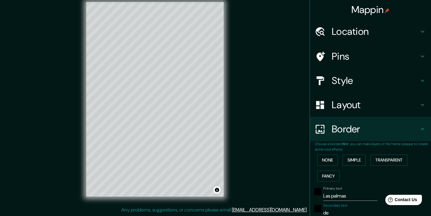
type input "182"
type input "36"
type input "de gr"
type input "182"
type input "36"
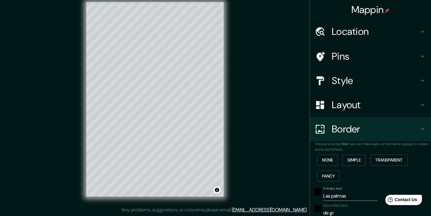
type input "de gra"
type input "182"
type input "36"
type input "de gran"
type input "182"
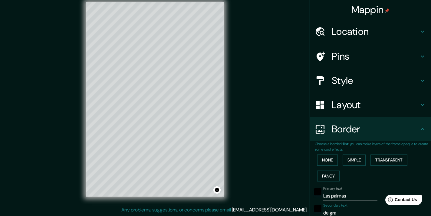
type input "36"
type input "de gran"
type input "182"
type input "36"
type input "de gran c"
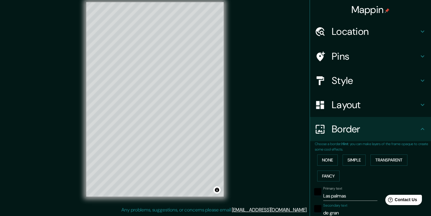
type input "182"
type input "36"
type input "de gran ca"
type input "182"
type input "36"
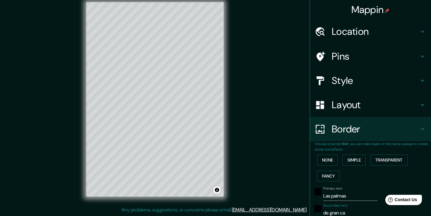
type input "de gran can"
type input "182"
type input "36"
type input "de gran cana"
type input "182"
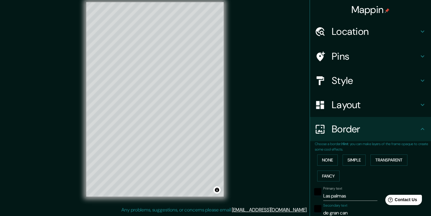
type input "36"
type input "de gran canar"
type input "182"
type input "36"
type input "de gran canari"
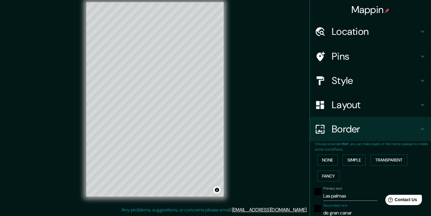
type input "182"
type input "36"
type input "de gran canaria"
type input "182"
type input "36"
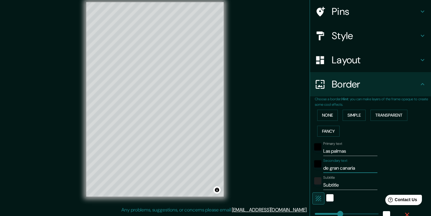
scroll to position [56, 0]
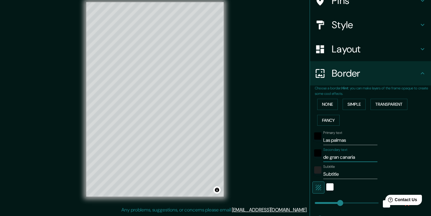
type input "de gran canaria"
click at [339, 172] on input "Subtitle" at bounding box center [350, 174] width 54 height 10
type input "182"
type input "36"
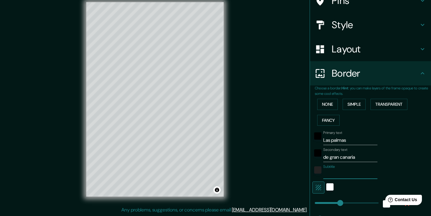
click at [403, 160] on div "Primary text Las palmas Secondary text de gran canaria Subtitle Add frame layer" at bounding box center [363, 183] width 97 height 110
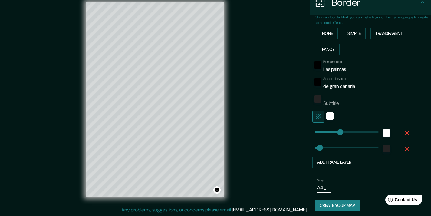
scroll to position [8, 0]
click at [342, 204] on button "Create your map" at bounding box center [337, 205] width 45 height 11
type input "36"
type input "182"
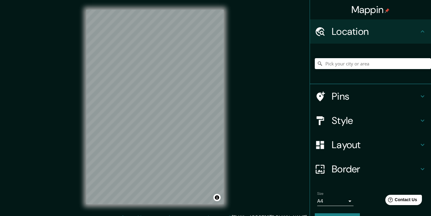
click at [354, 6] on h4 "Mappin" at bounding box center [370, 10] width 38 height 12
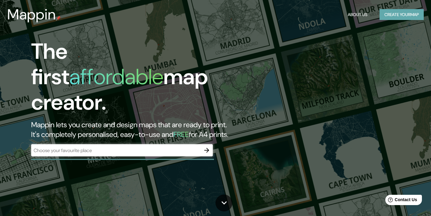
click at [387, 15] on button "Create your map" at bounding box center [401, 14] width 44 height 11
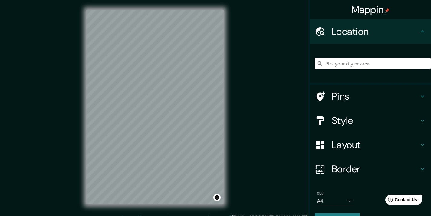
click at [369, 59] on input "Pick your city or area" at bounding box center [373, 63] width 116 height 11
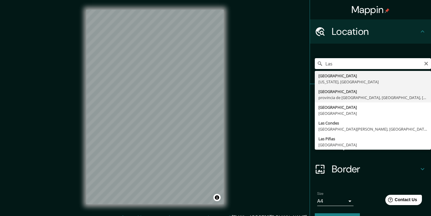
type input "[GEOGRAPHIC_DATA], [GEOGRAPHIC_DATA], [GEOGRAPHIC_DATA], [GEOGRAPHIC_DATA]"
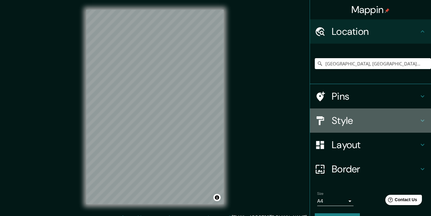
click at [337, 116] on h4 "Style" at bounding box center [374, 120] width 87 height 12
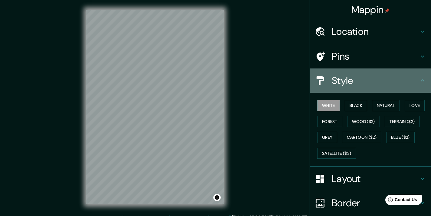
click at [340, 86] on div "Style" at bounding box center [370, 80] width 121 height 24
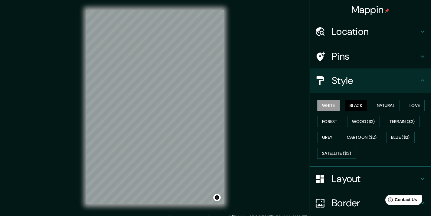
click at [357, 106] on button "Black" at bounding box center [355, 105] width 23 height 11
click at [347, 199] on h4 "Border" at bounding box center [374, 203] width 87 height 12
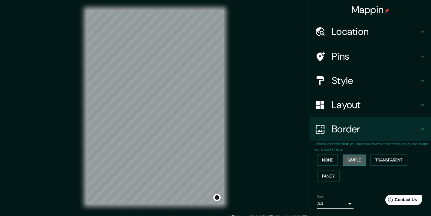
click at [362, 156] on button "Simple" at bounding box center [353, 159] width 23 height 11
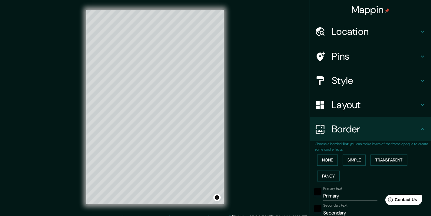
click at [350, 196] on input "Primary" at bounding box center [350, 196] width 54 height 10
type input "L"
type input "182"
type input "36"
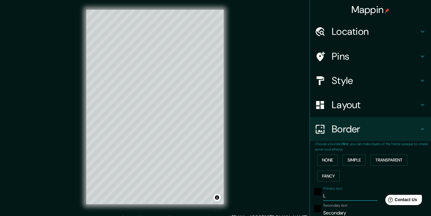
type input "La"
type input "182"
type input "36"
type input "Las"
type input "182"
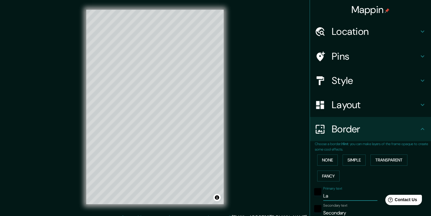
type input "36"
type input "Las"
type input "182"
type input "36"
type input "Las P"
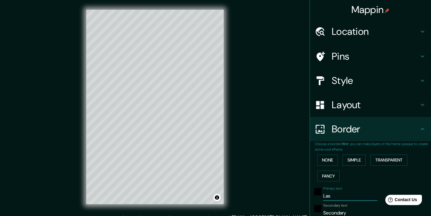
type input "182"
type input "36"
type input "Las Pa"
type input "182"
type input "36"
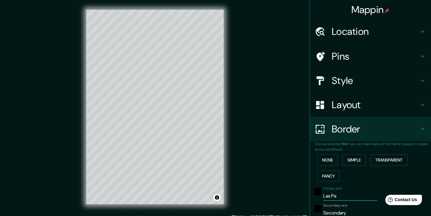
type input "Las Pal"
type input "182"
type input "36"
type input "Las Palm"
type input "182"
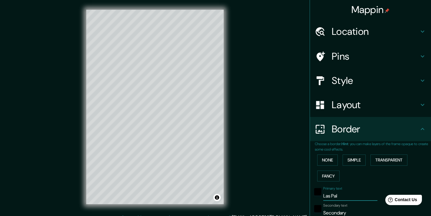
type input "36"
type input "Las Palma"
type input "182"
type input "36"
type input "[GEOGRAPHIC_DATA]"
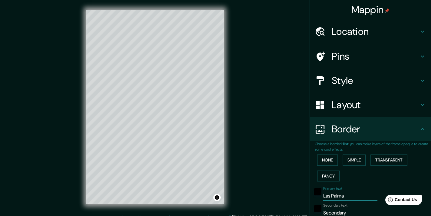
type input "182"
type input "36"
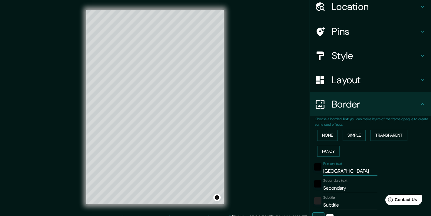
scroll to position [27, 0]
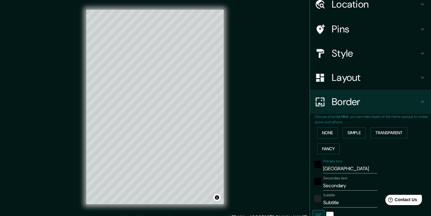
type input "[GEOGRAPHIC_DATA]"
click at [350, 185] on input "Secondary" at bounding box center [350, 186] width 54 height 10
type input "D"
type input "182"
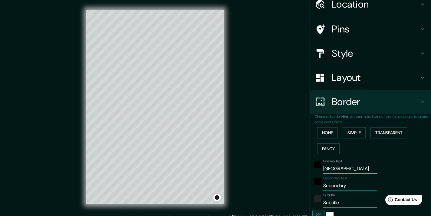
type input "36"
type input "De"
type input "182"
type input "36"
type input "De"
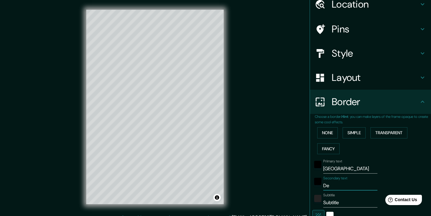
type input "182"
type input "36"
type input "De g"
type input "182"
type input "36"
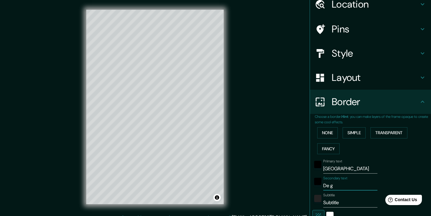
type input "De gr"
type input "182"
type input "36"
type input "De gra"
type input "182"
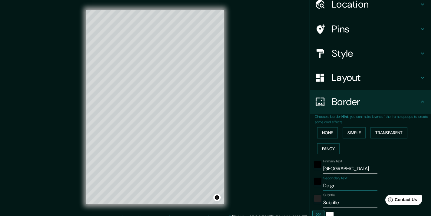
type input "36"
type input "De gran"
type input "182"
type input "36"
type input "De gran"
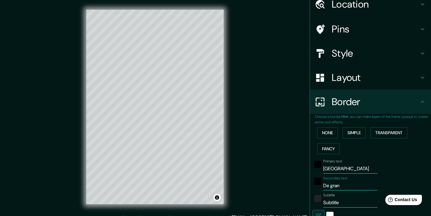
type input "182"
type input "36"
type input "De gran c"
type input "182"
type input "36"
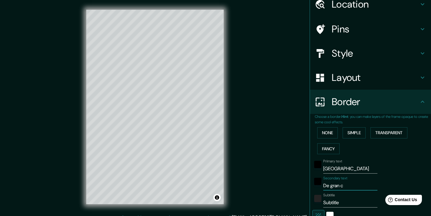
type input "De gran ca"
type input "182"
type input "36"
type input "De gran can"
type input "182"
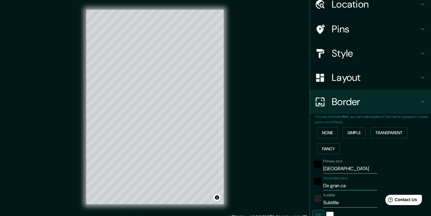
type input "36"
type input "De gran cana"
type input "182"
type input "36"
type input "De gran canar"
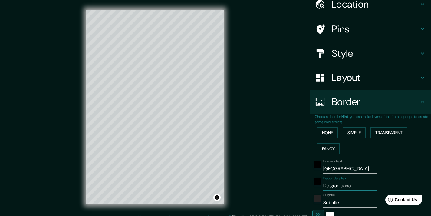
type input "182"
type input "36"
type input "De gran canari"
type input "182"
type input "36"
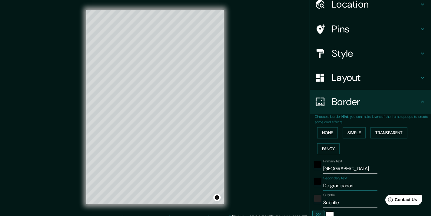
type input "De gran canaria"
type input "182"
type input "36"
type input "De gran canaria"
click at [350, 202] on input "Subtitle" at bounding box center [350, 202] width 54 height 10
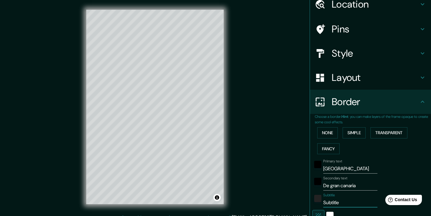
click at [350, 202] on input "Subtitle" at bounding box center [350, 202] width 54 height 10
type input "182"
type input "36"
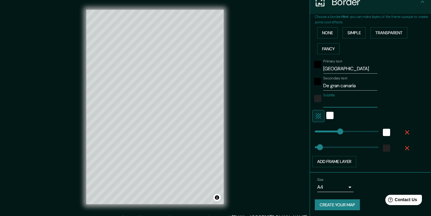
scroll to position [126, 0]
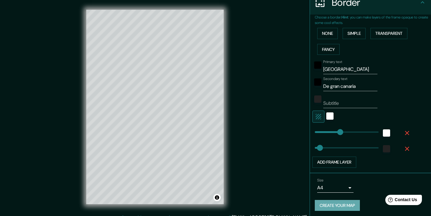
click at [340, 202] on button "Create your map" at bounding box center [337, 205] width 45 height 11
click at [335, 203] on button "Create your map" at bounding box center [337, 205] width 45 height 11
click at [335, 203] on div "Create your map" at bounding box center [370, 205] width 111 height 11
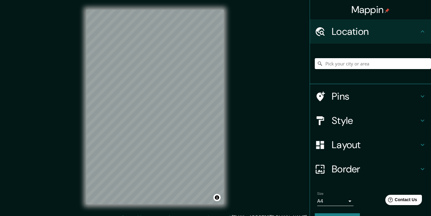
click at [370, 10] on h4 "Mappin" at bounding box center [370, 10] width 38 height 12
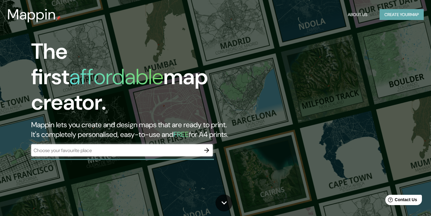
click at [399, 19] on button "Create your map" at bounding box center [401, 14] width 44 height 11
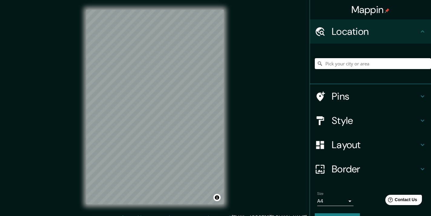
click at [367, 59] on input "Pick your city or area" at bounding box center [373, 63] width 116 height 11
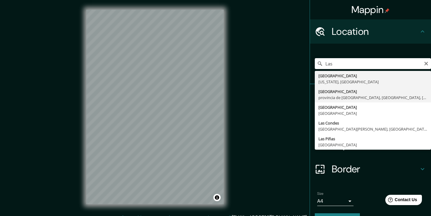
type input "Las Palmas de Gran Canaria, provincia de Las Palmas, Las Palmas, España"
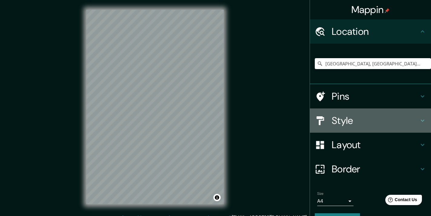
click at [344, 119] on h4 "Style" at bounding box center [374, 120] width 87 height 12
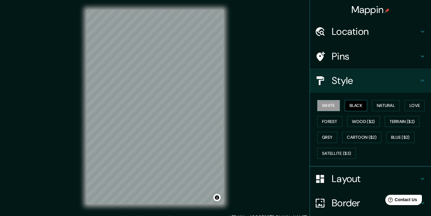
click at [356, 105] on button "Black" at bounding box center [355, 105] width 23 height 11
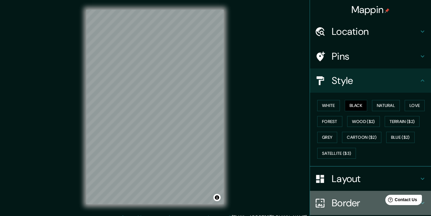
click at [345, 203] on h4 "Border" at bounding box center [374, 203] width 87 height 12
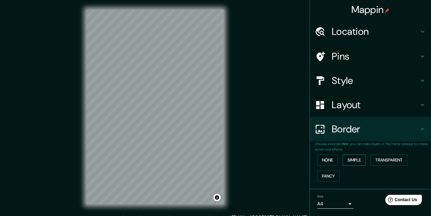
click at [359, 156] on button "Simple" at bounding box center [353, 159] width 23 height 11
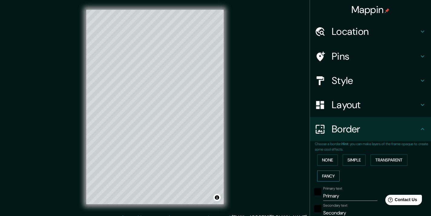
click at [333, 174] on button "Fancy" at bounding box center [328, 175] width 22 height 11
click at [352, 159] on button "Simple" at bounding box center [353, 159] width 23 height 11
click at [341, 170] on div "None Simple Transparent Fancy" at bounding box center [373, 168] width 116 height 32
click at [332, 176] on button "Fancy" at bounding box center [328, 175] width 22 height 11
click at [333, 195] on input "Primary" at bounding box center [350, 196] width 54 height 10
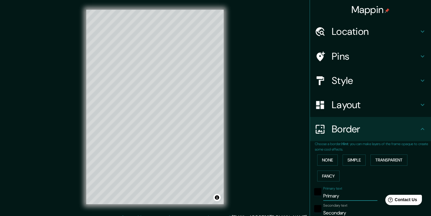
click at [333, 195] on input "Primary" at bounding box center [350, 196] width 54 height 10
type input "L"
type input "182"
type input "36"
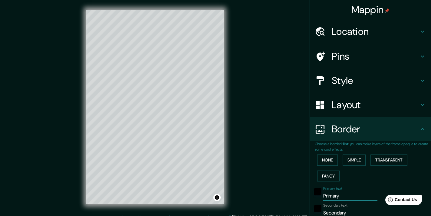
type input "18"
type input "La"
type input "182"
type input "36"
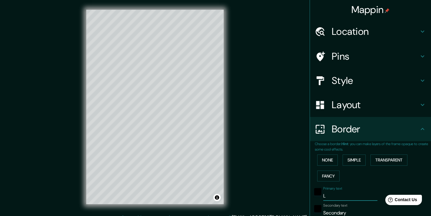
type input "18"
type input "Las"
type input "182"
type input "36"
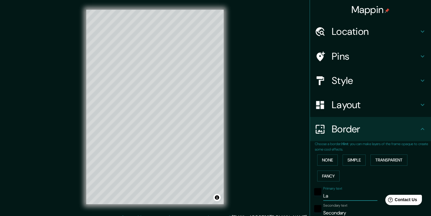
type input "18"
type input "Las"
type input "182"
type input "36"
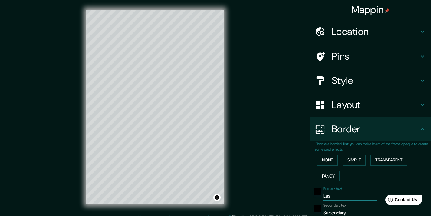
type input "18"
type input "Las p"
type input "182"
type input "36"
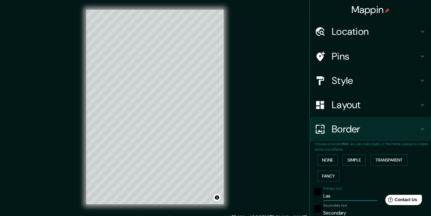
type input "18"
type input "Las pa"
type input "182"
type input "36"
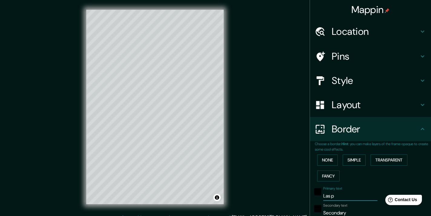
type input "18"
type input "Las pal"
type input "182"
type input "36"
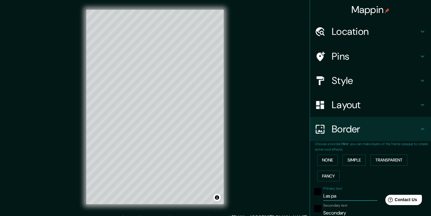
type input "18"
type input "Las palm"
type input "182"
type input "36"
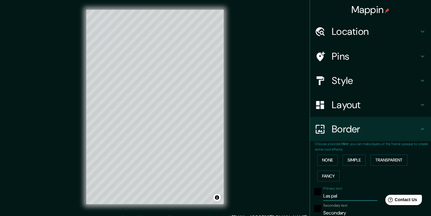
type input "18"
type input "Las palma"
type input "182"
type input "36"
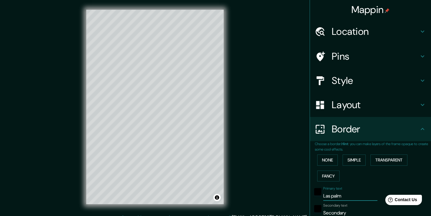
type input "18"
type input "Las palmas"
type input "182"
type input "36"
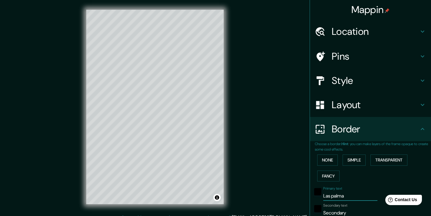
type input "18"
type input "Las palmas"
click at [340, 210] on input "Secondary" at bounding box center [350, 213] width 54 height 10
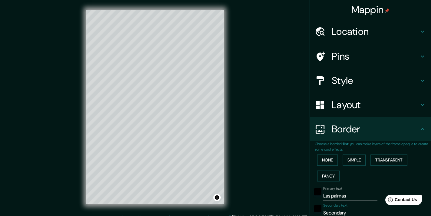
type input "d"
type input "182"
type input "36"
type input "18"
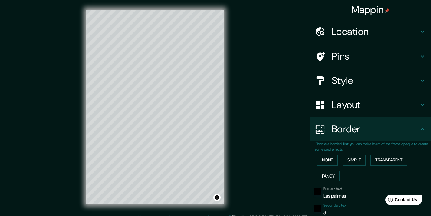
type input "de"
type input "182"
type input "36"
type input "18"
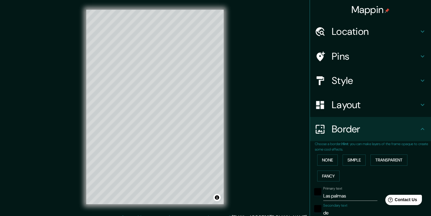
type input "de"
type input "182"
type input "36"
type input "18"
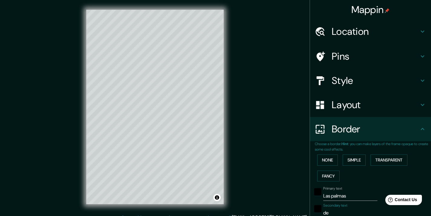
type input "de g"
type input "182"
type input "36"
type input "18"
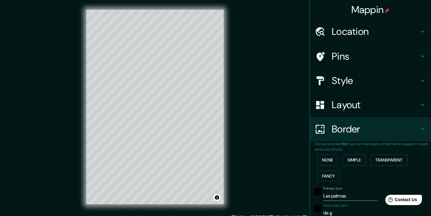
type input "de gr"
type input "182"
type input "36"
type input "18"
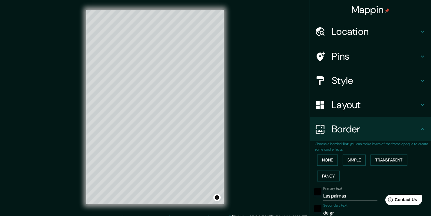
type input "de gra"
type input "182"
type input "36"
type input "18"
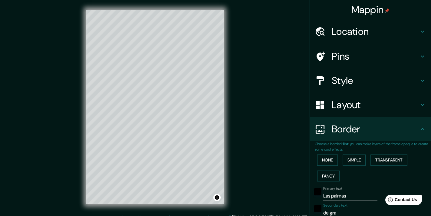
type input "de gran"
type input "182"
type input "36"
type input "18"
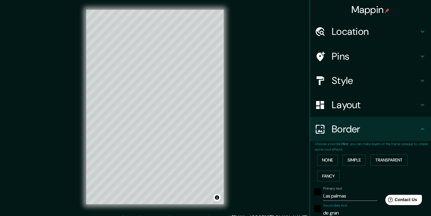
type input "de gran"
type input "182"
type input "36"
type input "18"
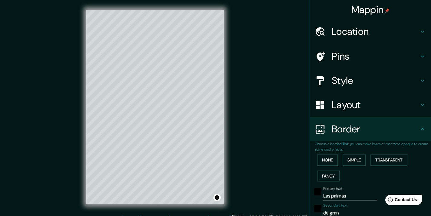
type input "de gran c"
type input "182"
type input "36"
type input "18"
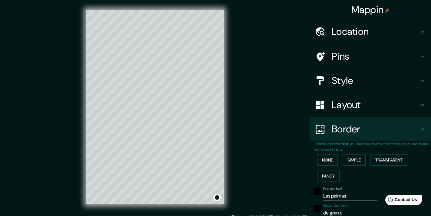
type input "de gran ca"
type input "182"
type input "36"
type input "18"
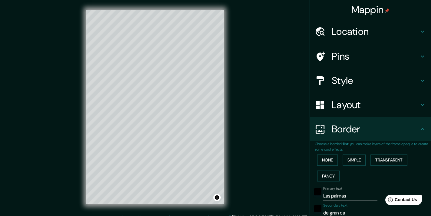
type input "de gran can"
type input "182"
type input "36"
type input "18"
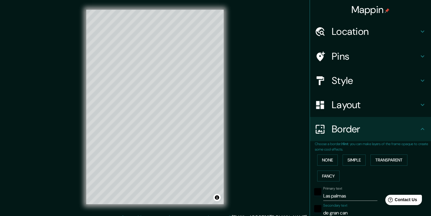
type input "de gran cana"
type input "182"
type input "36"
type input "18"
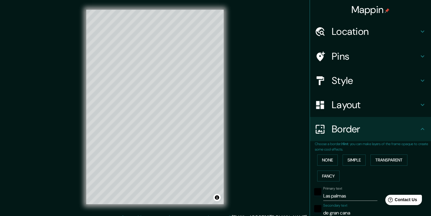
type input "de gran canar"
type input "182"
type input "36"
type input "18"
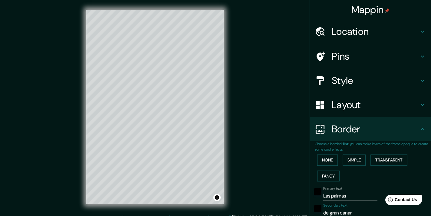
type input "de gran canari"
type input "182"
type input "36"
type input "18"
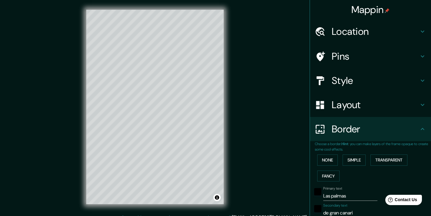
type input "de gran canaria"
type input "182"
type input "36"
type input "18"
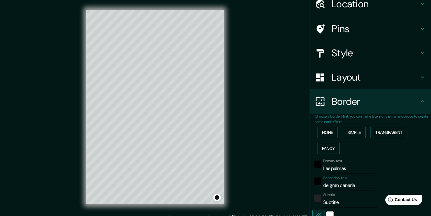
scroll to position [37, 0]
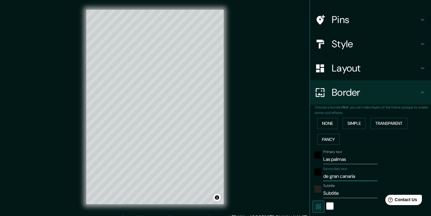
type input "de gran canaria"
click at [353, 190] on input "Subtitle" at bounding box center [350, 193] width 54 height 10
type input "182"
type input "36"
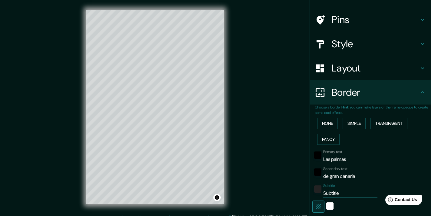
type input "36"
type input "18"
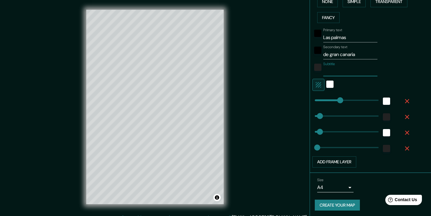
scroll to position [158, 0]
click at [344, 202] on button "Create your map" at bounding box center [337, 205] width 45 height 11
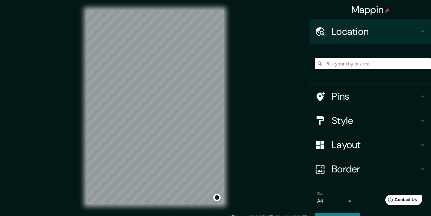
click at [354, 8] on h4 "Mappin" at bounding box center [370, 10] width 38 height 12
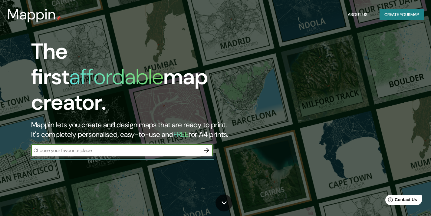
click at [394, 15] on button "Create your map" at bounding box center [401, 14] width 44 height 11
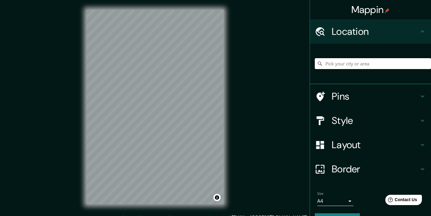
click at [341, 68] on input "Pick your city or area" at bounding box center [373, 63] width 116 height 11
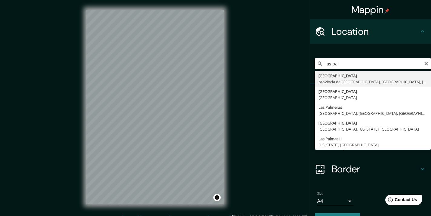
type input "[GEOGRAPHIC_DATA], [GEOGRAPHIC_DATA], [GEOGRAPHIC_DATA], [GEOGRAPHIC_DATA]"
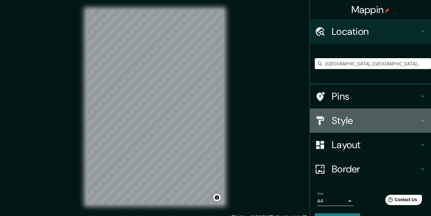
click at [341, 122] on h4 "Style" at bounding box center [374, 120] width 87 height 12
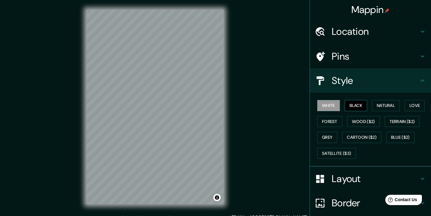
click at [360, 102] on button "Black" at bounding box center [355, 105] width 23 height 11
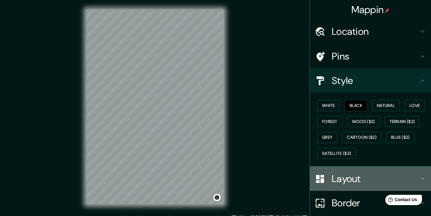
click at [349, 178] on h4 "Layout" at bounding box center [374, 178] width 87 height 12
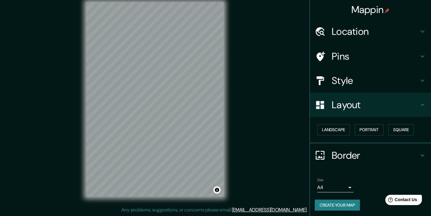
scroll to position [8, 0]
click at [353, 104] on h4 "Layout" at bounding box center [374, 105] width 87 height 12
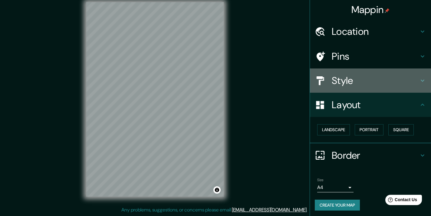
click at [347, 83] on h4 "Style" at bounding box center [374, 80] width 87 height 12
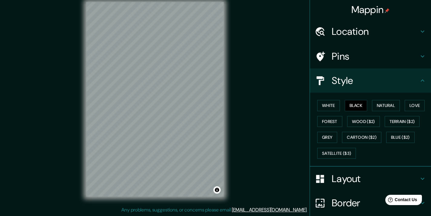
click at [347, 83] on h4 "Style" at bounding box center [374, 80] width 87 height 12
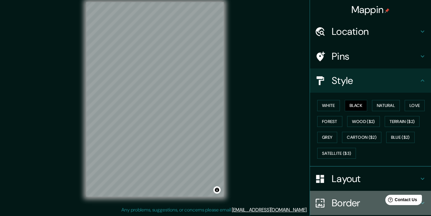
click at [348, 199] on h4 "Border" at bounding box center [374, 203] width 87 height 12
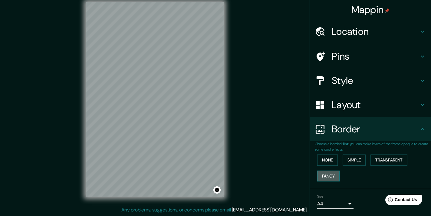
click at [335, 174] on button "Fancy" at bounding box center [328, 175] width 22 height 11
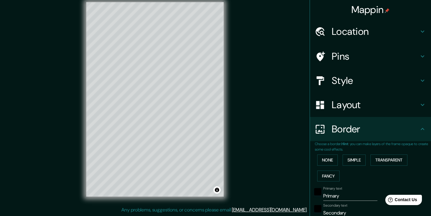
click at [333, 192] on input "Primary" at bounding box center [350, 196] width 54 height 10
type input "L"
type input "182"
type input "36"
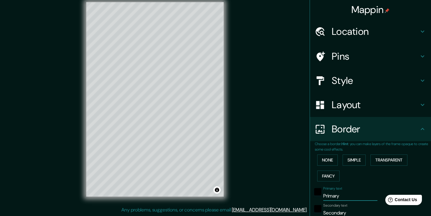
type input "36"
type input "18"
type input "La"
type input "182"
type input "36"
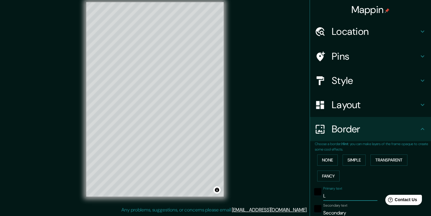
type input "36"
type input "18"
type input "Las"
type input "182"
type input "36"
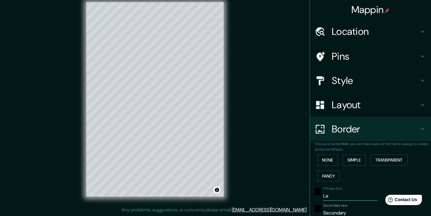
type input "36"
type input "18"
type input "Las"
type input "182"
type input "36"
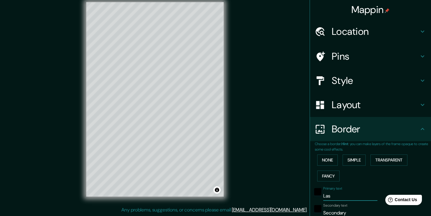
type input "36"
type input "18"
type input "Las P"
type input "182"
type input "36"
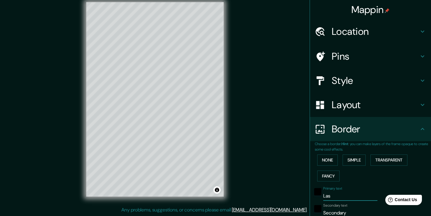
type input "36"
type input "18"
type input "Las Pa"
type input "182"
type input "36"
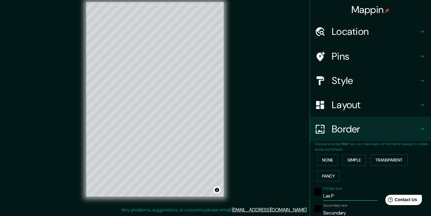
type input "36"
type input "18"
type input "Las Pal"
type input "182"
type input "36"
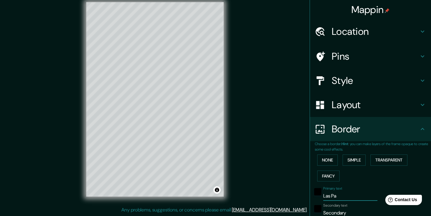
type input "36"
type input "18"
type input "Las Palm"
type input "182"
type input "36"
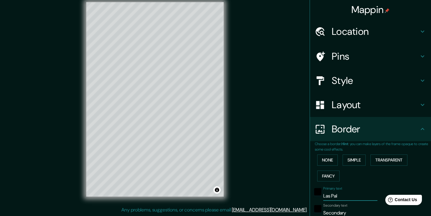
type input "36"
type input "18"
type input "Las Palma"
type input "182"
type input "36"
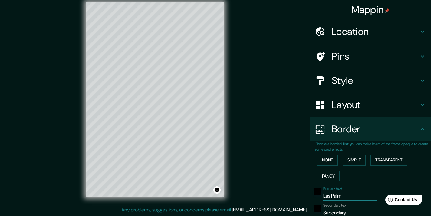
type input "36"
type input "18"
type input "[GEOGRAPHIC_DATA]"
type input "182"
type input "36"
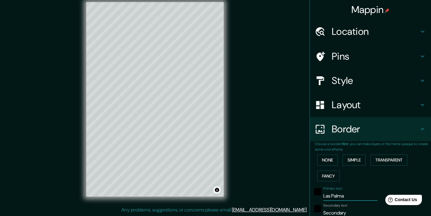
type input "36"
type input "18"
type input "[GEOGRAPHIC_DATA]"
click at [334, 211] on input "Secondary" at bounding box center [350, 213] width 54 height 10
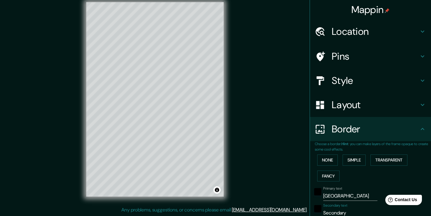
click at [334, 211] on input "Secondary" at bounding box center [350, 213] width 54 height 10
type input "d"
type input "182"
type input "36"
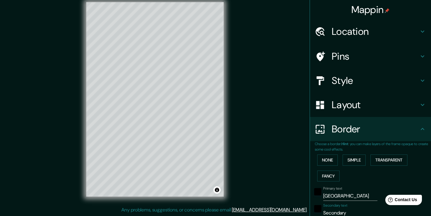
type input "18"
type input "de"
type input "182"
type input "36"
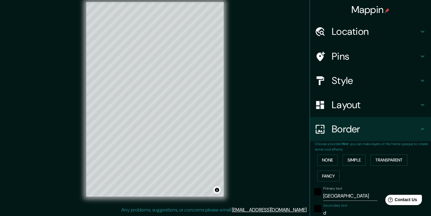
type input "18"
type input "de"
type input "182"
type input "36"
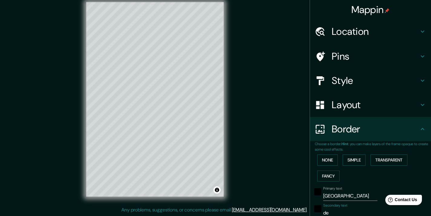
type input "18"
type input "de g"
type input "182"
type input "36"
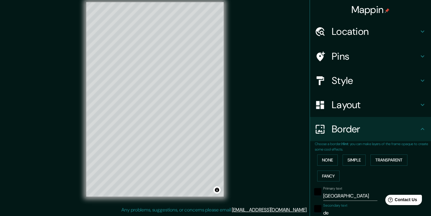
type input "18"
type input "de gr"
type input "182"
type input "36"
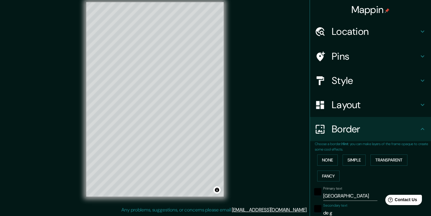
type input "18"
type input "de gra"
type input "182"
type input "36"
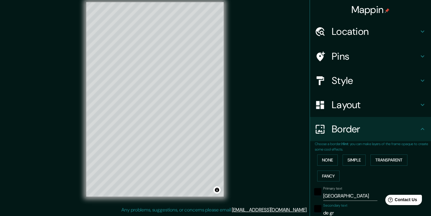
type input "18"
type input "de gran"
type input "182"
type input "36"
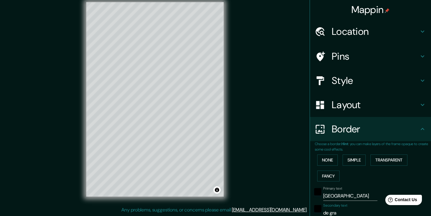
type input "18"
type input "de gran"
type input "182"
type input "36"
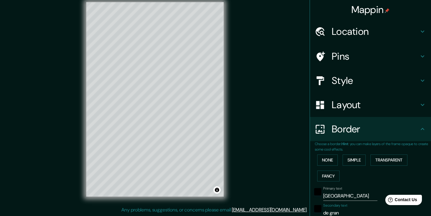
type input "18"
type input "de gran c"
type input "182"
type input "36"
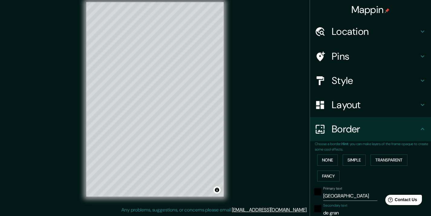
type input "18"
type input "de gran ca"
type input "182"
type input "36"
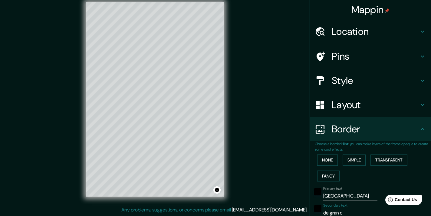
type input "18"
type input "de gran can"
type input "182"
type input "36"
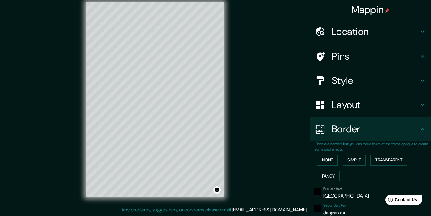
type input "18"
type input "de gran cana"
type input "182"
type input "36"
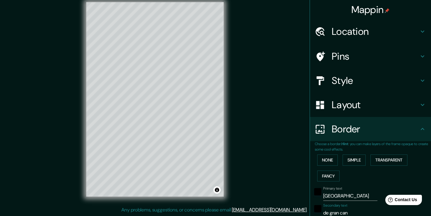
type input "18"
type input "de gran canar"
type input "182"
type input "36"
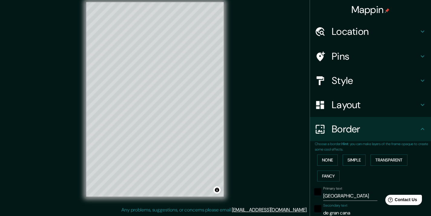
type input "18"
type input "de gran canari"
type input "182"
type input "36"
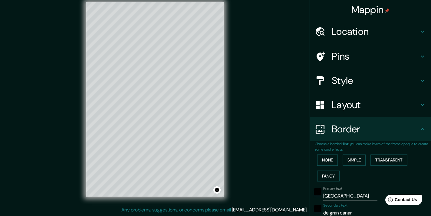
type input "18"
type input "de gran canaria"
type input "182"
type input "36"
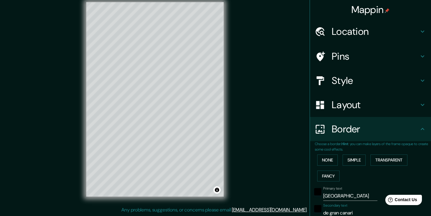
type input "18"
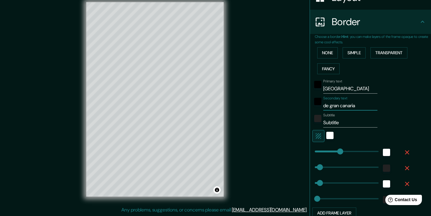
scroll to position [107, 0]
type input "de gran canaria"
click at [299, 129] on div "Mappin Location [GEOGRAPHIC_DATA], [GEOGRAPHIC_DATA], [GEOGRAPHIC_DATA], [GEOGR…" at bounding box center [215, 103] width 431 height 223
click at [358, 122] on input "Subtitle" at bounding box center [350, 122] width 54 height 10
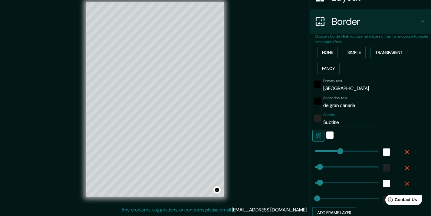
click at [358, 122] on input "Subtitle" at bounding box center [350, 122] width 54 height 10
type input "182"
type input "36"
type input "18"
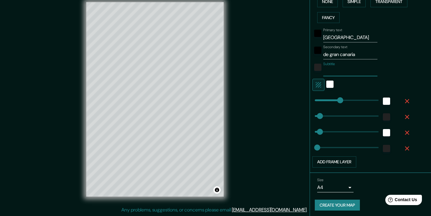
scroll to position [158, 0]
click at [336, 205] on button "Create your map" at bounding box center [337, 205] width 45 height 11
click at [329, 52] on input "de gran canaria" at bounding box center [350, 55] width 54 height 10
click at [334, 67] on input "Subtitle" at bounding box center [350, 72] width 54 height 10
type input "E"
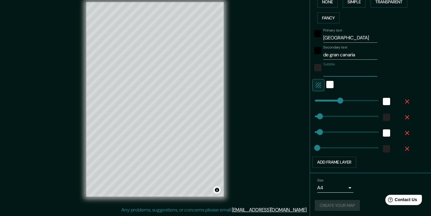
type input "182"
type input "36"
type input "18"
type input "Es"
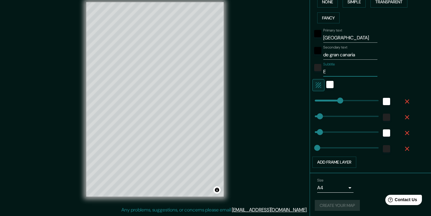
type input "182"
type input "36"
type input "18"
type input "Esp"
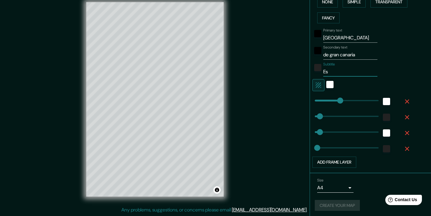
type input "182"
type input "36"
type input "18"
type input "Espa"
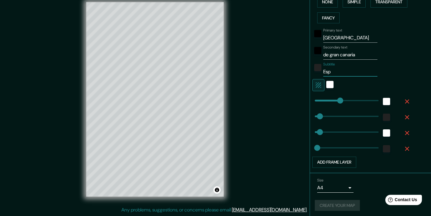
type input "182"
type input "36"
type input "18"
type input "Españ"
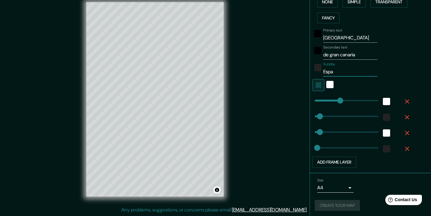
type input "182"
type input "36"
type input "18"
type input "España"
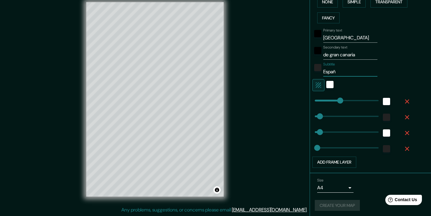
type input "182"
type input "36"
type input "18"
type input "182"
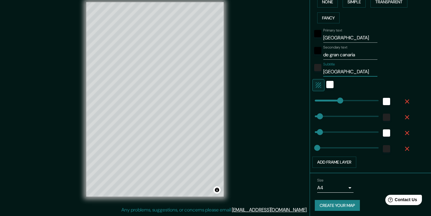
type input "España"
click at [348, 201] on button "Create your map" at bounding box center [337, 205] width 45 height 11
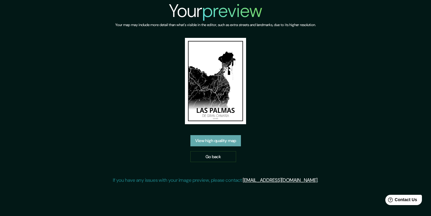
click at [225, 142] on link "View high quality map" at bounding box center [215, 140] width 51 height 11
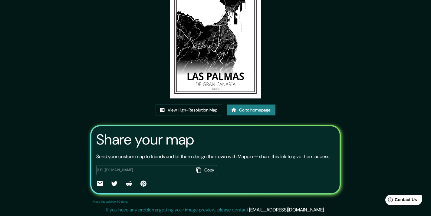
scroll to position [64, 0]
click at [209, 171] on button "Copy" at bounding box center [206, 170] width 24 height 10
click at [212, 104] on link "View High-Resolution Map" at bounding box center [188, 109] width 67 height 11
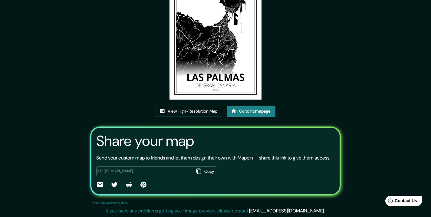
scroll to position [64, 0]
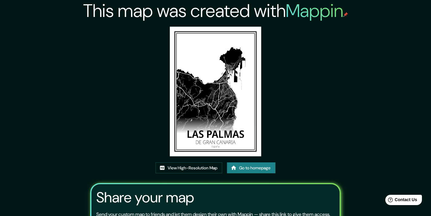
click at [265, 170] on link "Go to homepage" at bounding box center [251, 167] width 48 height 11
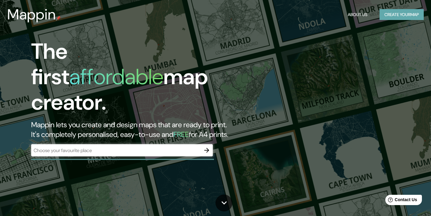
click at [384, 13] on button "Create your map" at bounding box center [401, 14] width 44 height 11
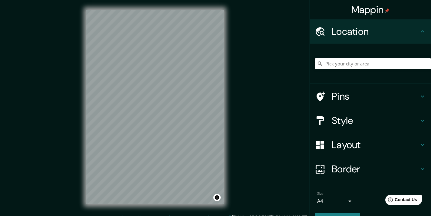
click at [338, 64] on input "Pick your city or area" at bounding box center [373, 63] width 116 height 11
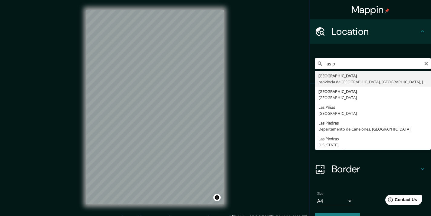
type input "[GEOGRAPHIC_DATA], [GEOGRAPHIC_DATA], [GEOGRAPHIC_DATA], [GEOGRAPHIC_DATA]"
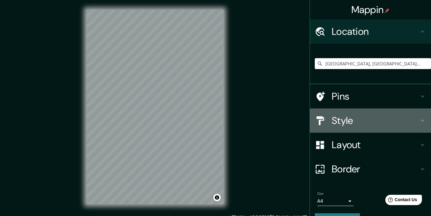
click at [338, 119] on h4 "Style" at bounding box center [374, 120] width 87 height 12
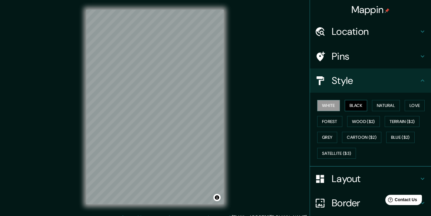
click at [358, 103] on button "Black" at bounding box center [355, 105] width 23 height 11
click at [338, 180] on h4 "Layout" at bounding box center [374, 178] width 87 height 12
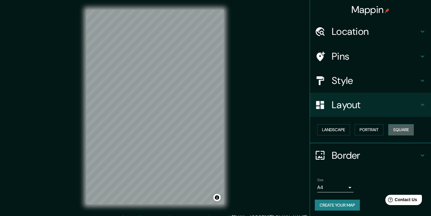
click at [401, 126] on button "Square" at bounding box center [400, 129] width 25 height 11
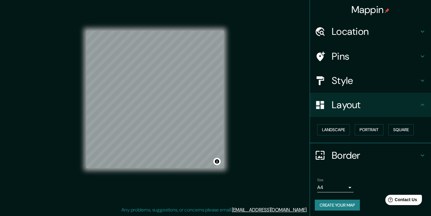
scroll to position [8, 0]
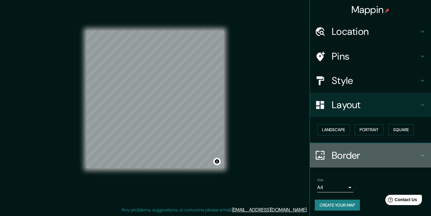
click at [348, 152] on h4 "Border" at bounding box center [374, 155] width 87 height 12
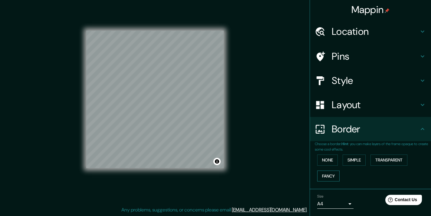
click at [332, 174] on button "Fancy" at bounding box center [328, 175] width 22 height 11
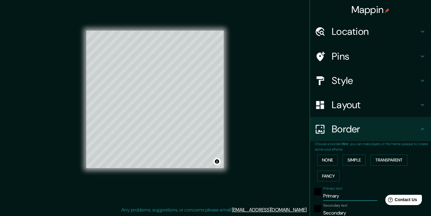
click at [339, 192] on input "Primary" at bounding box center [350, 196] width 54 height 10
type input "l"
type input "182"
type input "36"
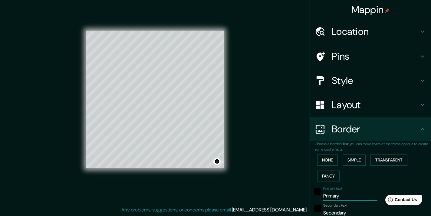
type input "36"
type input "18"
type input "la"
type input "182"
type input "36"
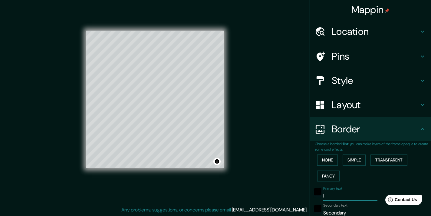
type input "36"
type input "18"
type input "las"
type input "182"
type input "36"
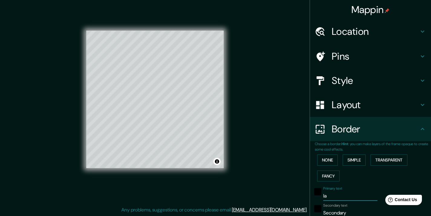
type input "36"
type input "18"
type input "las"
type input "182"
type input "36"
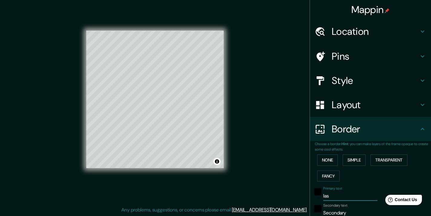
type input "36"
type input "18"
type input "las p"
type input "182"
type input "36"
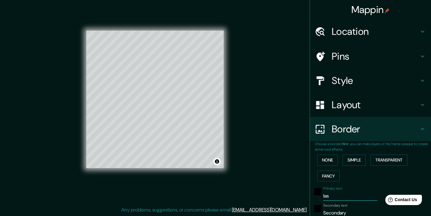
type input "36"
type input "18"
type input "las pa"
type input "182"
type input "36"
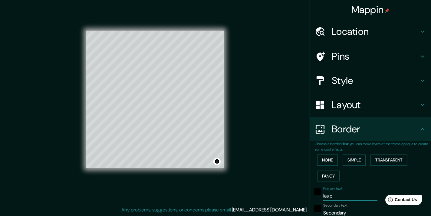
type input "36"
type input "18"
type input "las pal"
type input "182"
type input "36"
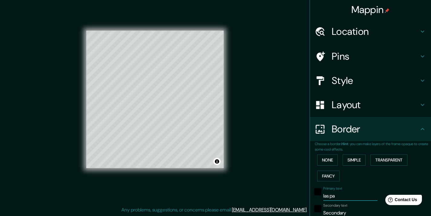
type input "36"
type input "18"
type input "las palm"
type input "182"
type input "36"
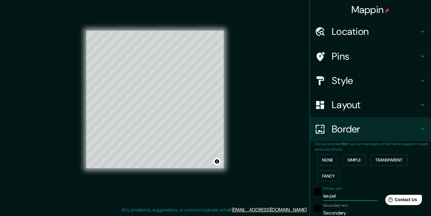
type input "36"
type input "18"
type input "las palma"
type input "182"
type input "36"
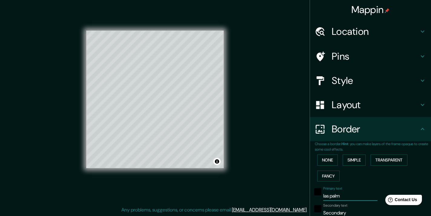
type input "36"
type input "18"
type input "las palmas"
type input "182"
type input "36"
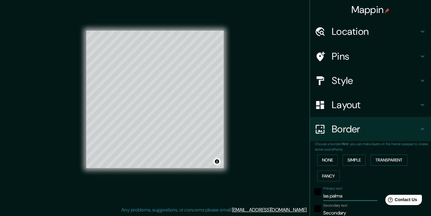
type input "36"
type input "18"
type input "las palmas"
click at [336, 209] on input "Secondary" at bounding box center [350, 213] width 54 height 10
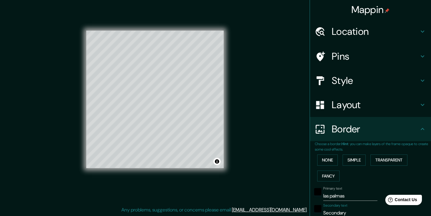
type input "d"
type input "182"
type input "36"
type input "18"
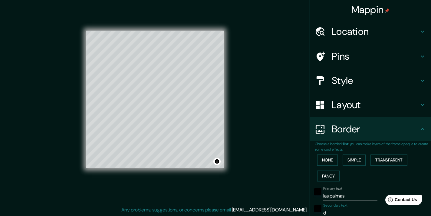
type input "de"
type input "182"
type input "36"
type input "18"
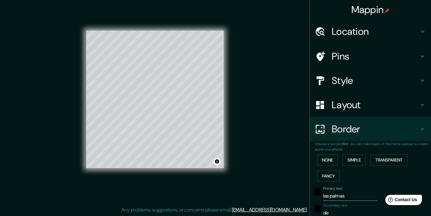
type input "de"
type input "182"
type input "36"
type input "18"
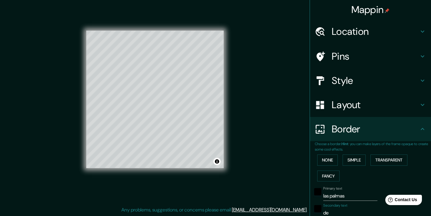
type input "de g"
type input "182"
type input "36"
type input "18"
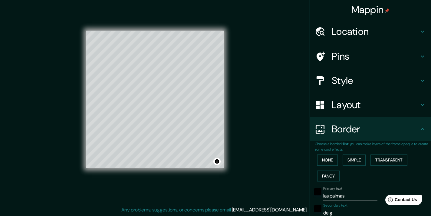
type input "de ga"
type input "182"
type input "36"
type input "18"
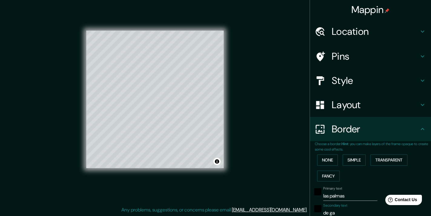
type input "de g"
type input "182"
type input "36"
type input "18"
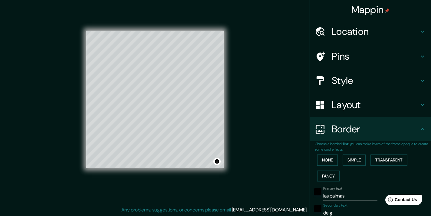
type input "de gr"
type input "182"
type input "36"
type input "18"
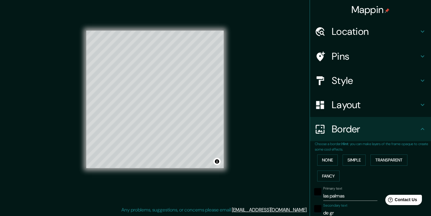
type input "de gra"
type input "182"
type input "36"
type input "18"
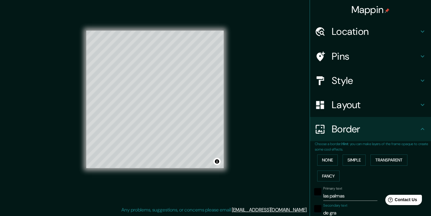
type input "de gran"
type input "182"
type input "36"
type input "18"
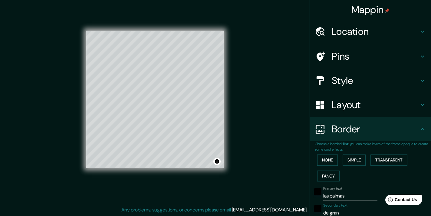
type input "de gran"
type input "182"
type input "36"
type input "18"
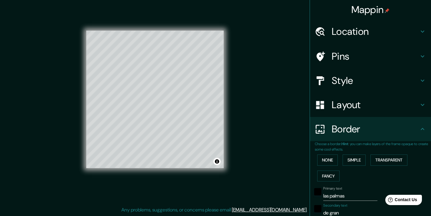
type input "de gran c"
type input "182"
type input "36"
type input "18"
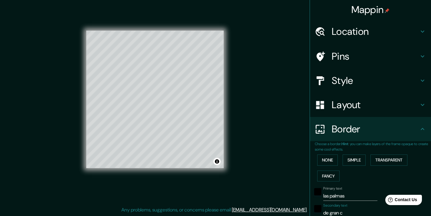
type input "de gran ca"
type input "182"
type input "36"
type input "18"
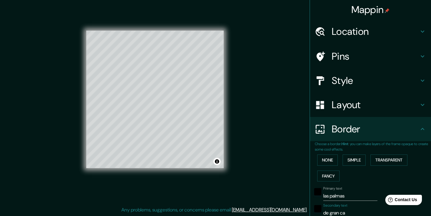
type input "de gran can"
type input "182"
type input "36"
type input "18"
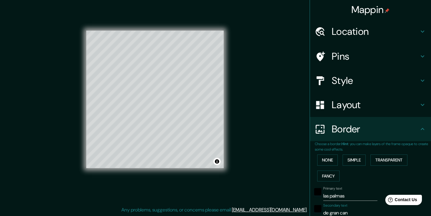
type input "de gran cana"
type input "182"
type input "36"
type input "18"
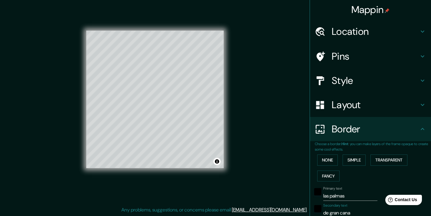
type input "de gran canar"
type input "182"
type input "36"
type input "18"
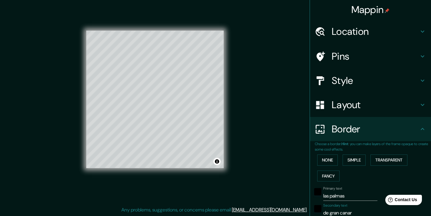
type input "de gran canari"
type input "182"
type input "36"
type input "18"
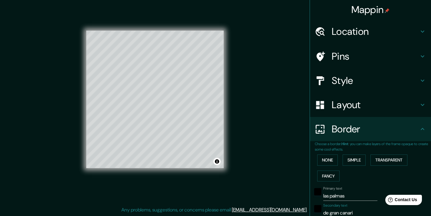
type input "de gran canaria"
type input "182"
type input "36"
type input "18"
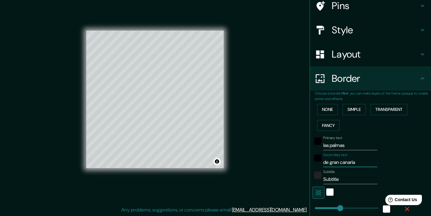
scroll to position [53, 0]
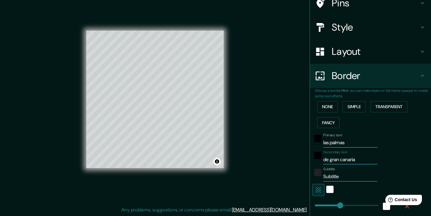
type input "de gran canaria"
click at [333, 176] on input "Subtitle" at bounding box center [350, 176] width 54 height 10
type input "e"
type input "182"
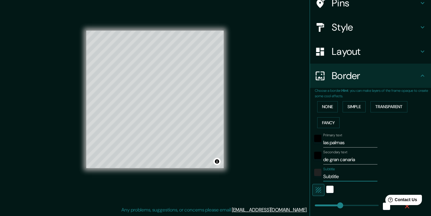
type input "36"
type input "18"
type input "es"
type input "182"
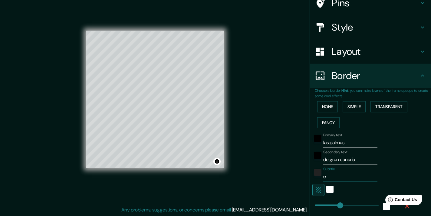
type input "36"
type input "18"
type input "e"
type input "182"
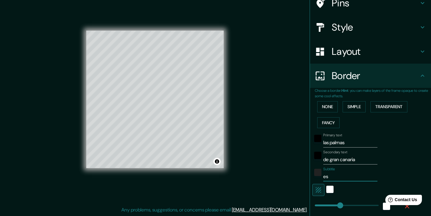
type input "36"
type input "18"
type input "182"
type input "36"
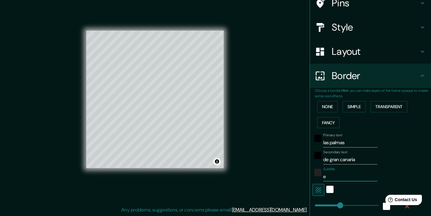
type input "36"
type input "18"
type input "E"
type input "182"
type input "36"
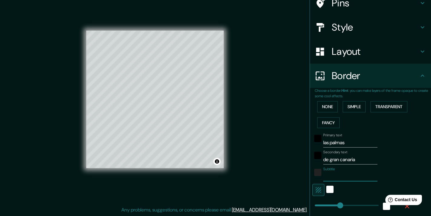
type input "36"
type input "18"
type input "ES"
type input "182"
type input "36"
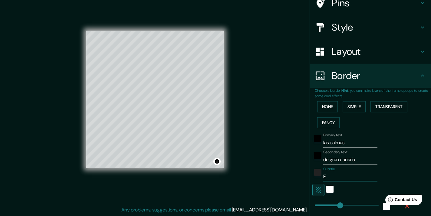
type input "36"
type input "18"
type input "ESP"
type input "182"
type input "36"
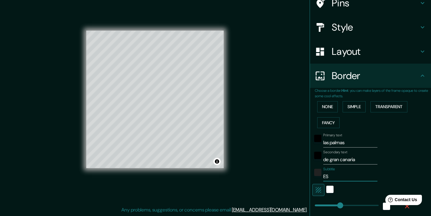
type input "36"
type input "18"
type input "ESPA"
type input "182"
type input "36"
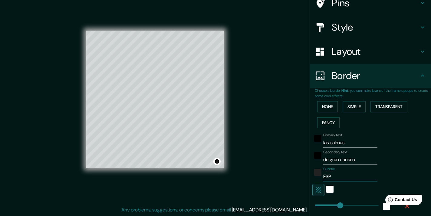
type input "36"
type input "18"
type input "ESPAÑ"
type input "182"
type input "36"
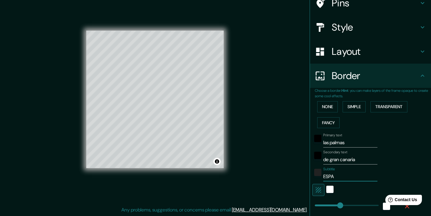
type input "36"
type input "18"
type input "ESPAÑA"
type input "182"
type input "36"
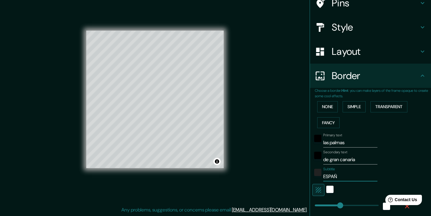
type input "36"
type input "18"
type input "ESPAÑ"
type input "182"
type input "36"
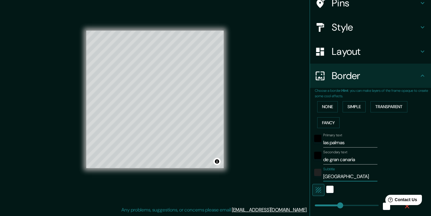
type input "36"
type input "18"
type input "ESPA"
type input "182"
type input "36"
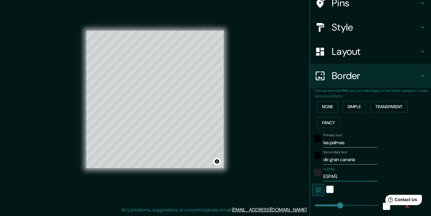
type input "36"
type input "18"
type input "ESP"
type input "182"
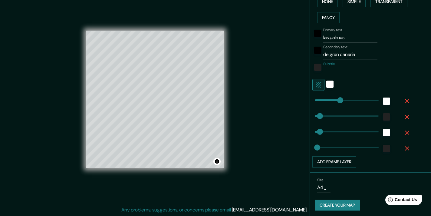
scroll to position [158, 0]
click at [348, 204] on button "Create your map" at bounding box center [337, 205] width 45 height 11
click at [348, 204] on div "Create your map" at bounding box center [370, 205] width 111 height 11
click at [332, 71] on input "Subtitle" at bounding box center [350, 72] width 54 height 10
click at [344, 68] on input "- ESPAÑA-" at bounding box center [350, 72] width 54 height 10
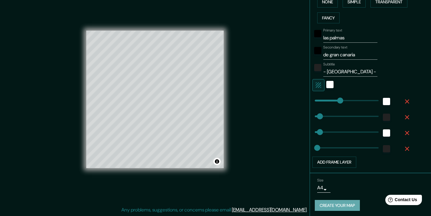
click at [341, 201] on button "Create your map" at bounding box center [337, 205] width 45 height 11
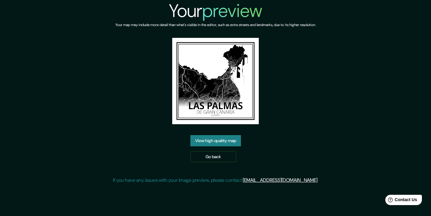
click at [228, 142] on link "View high quality map" at bounding box center [215, 140] width 51 height 11
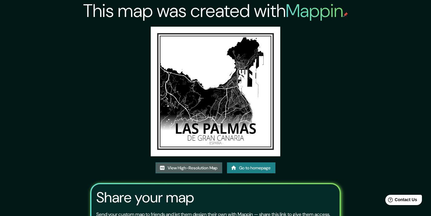
click at [213, 166] on link "View High-Resolution Map" at bounding box center [188, 167] width 67 height 11
